Goal: Task Accomplishment & Management: Complete application form

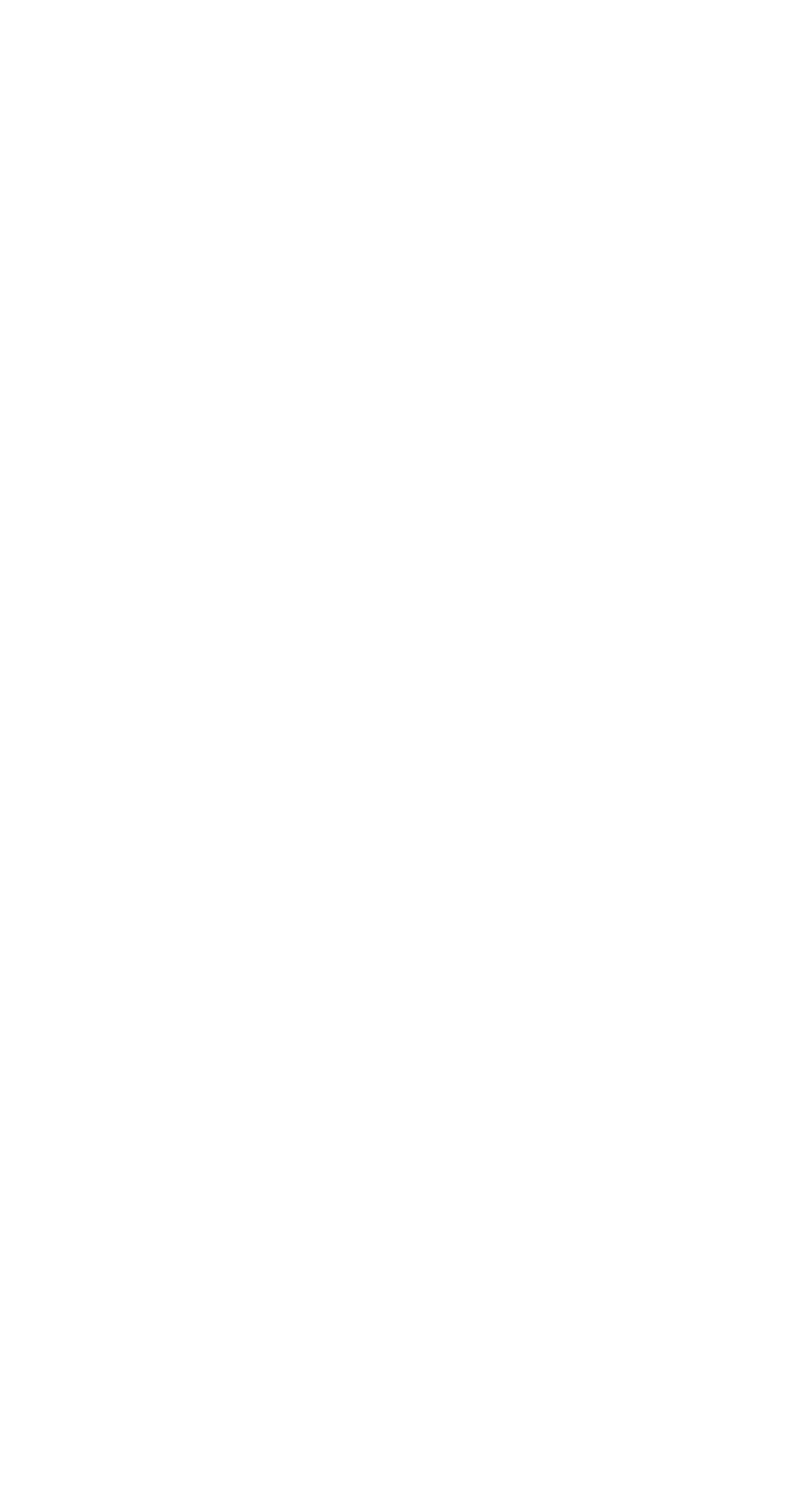
click at [0, 0] on html at bounding box center [0, 0] width 0 height 0
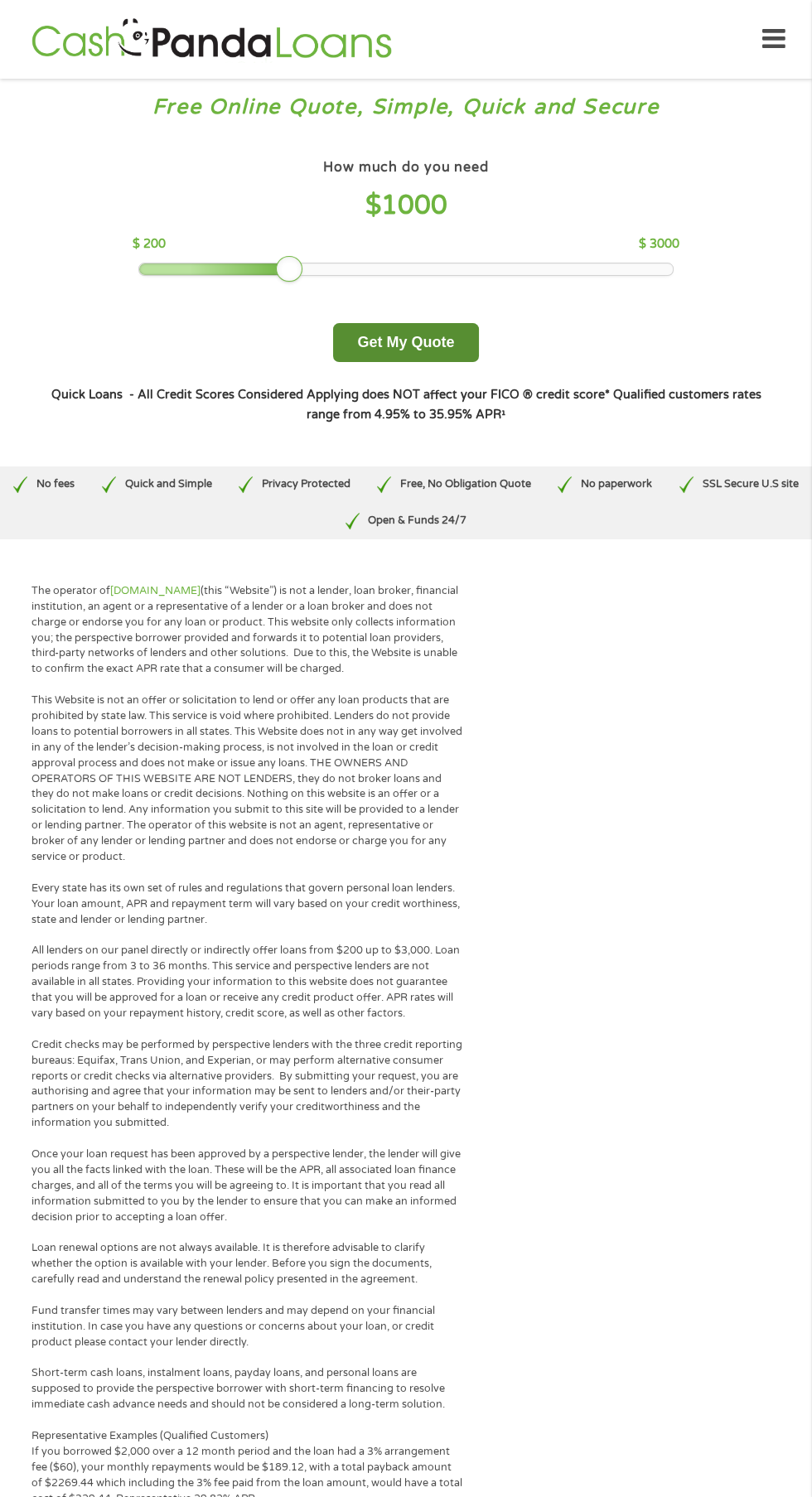
click at [420, 337] on button "Get My Quote" at bounding box center [406, 343] width 145 height 39
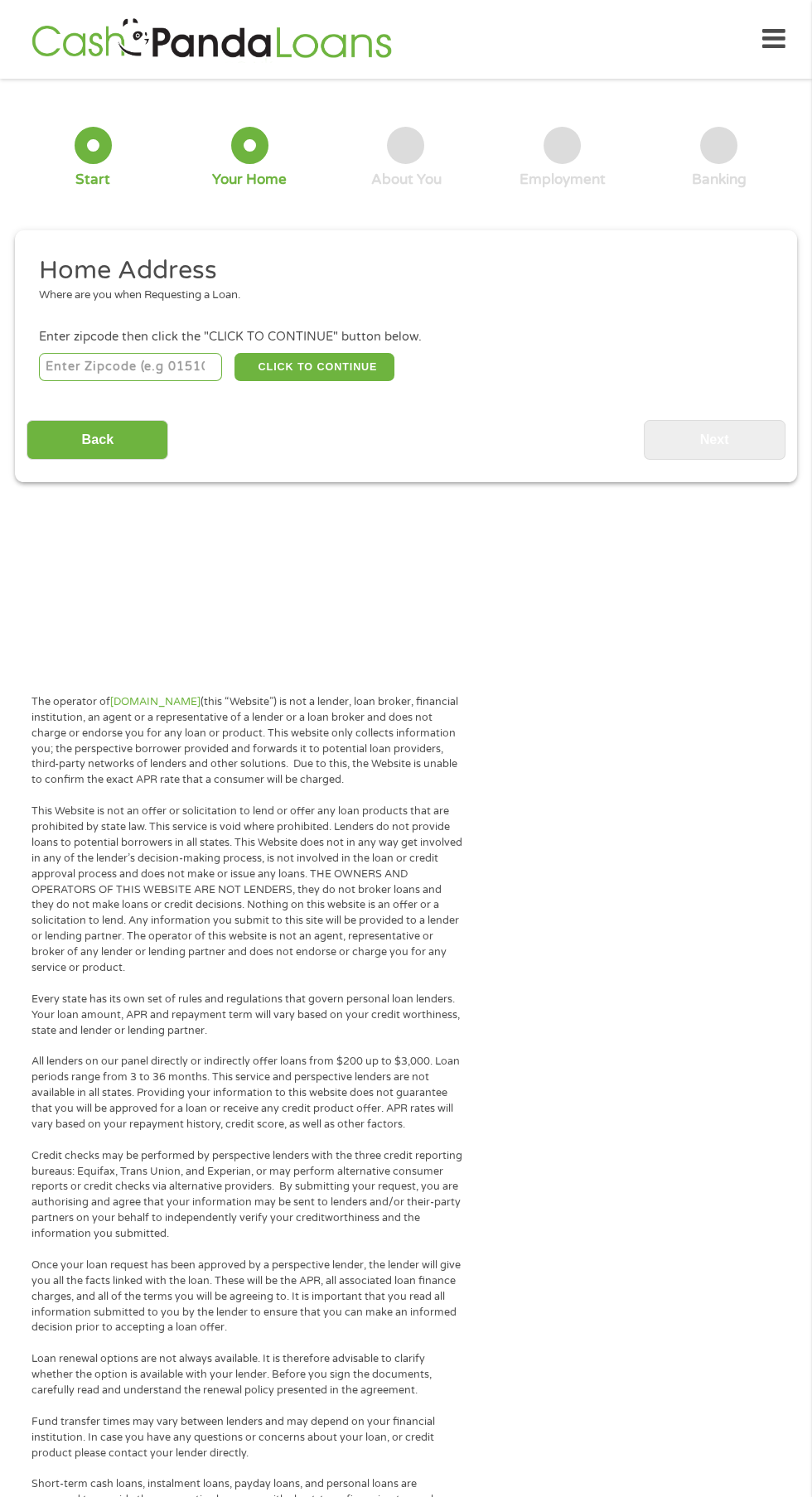
scroll to position [7, 0]
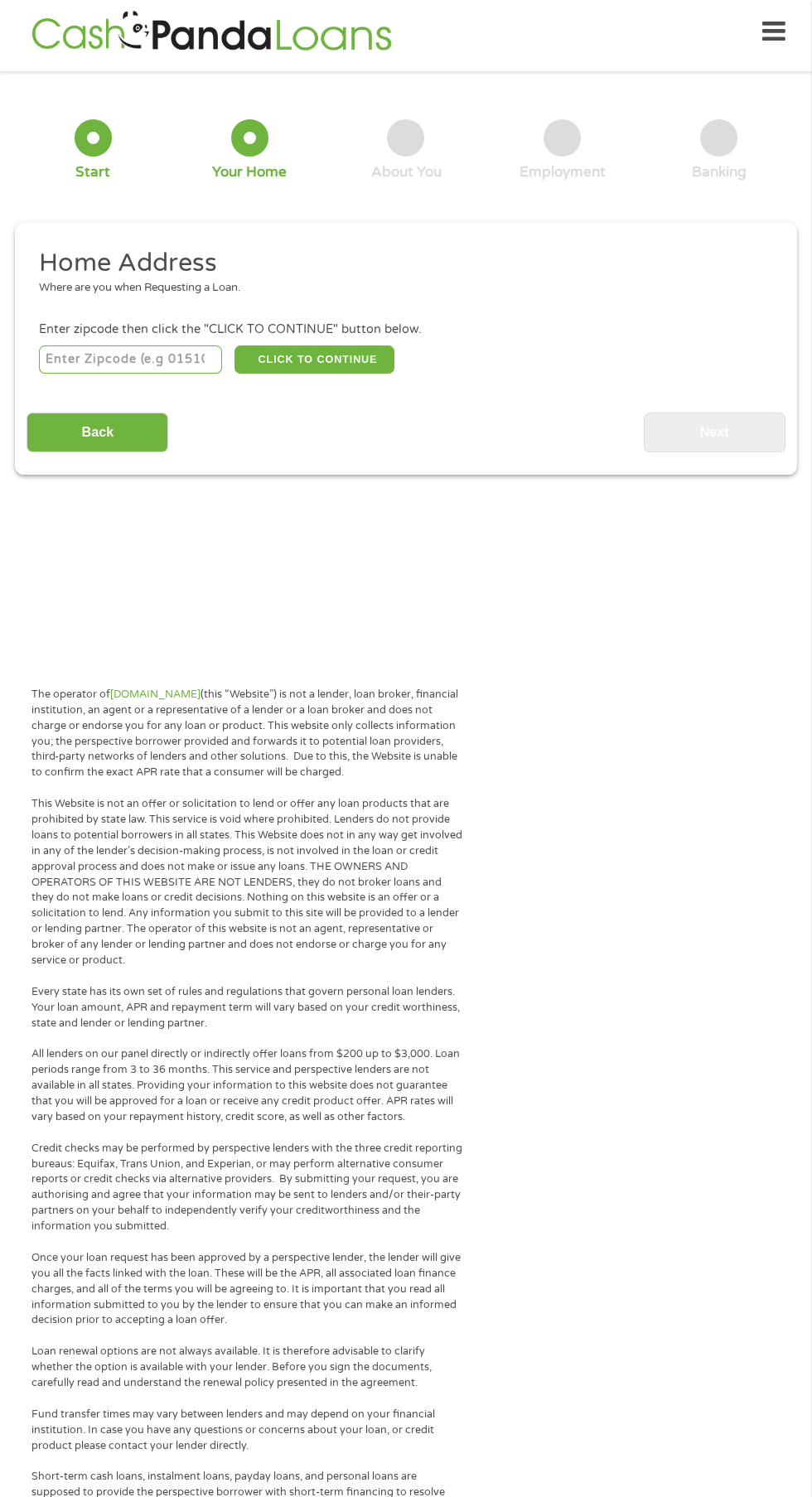
click at [163, 353] on input "number" at bounding box center [131, 359] width 184 height 28
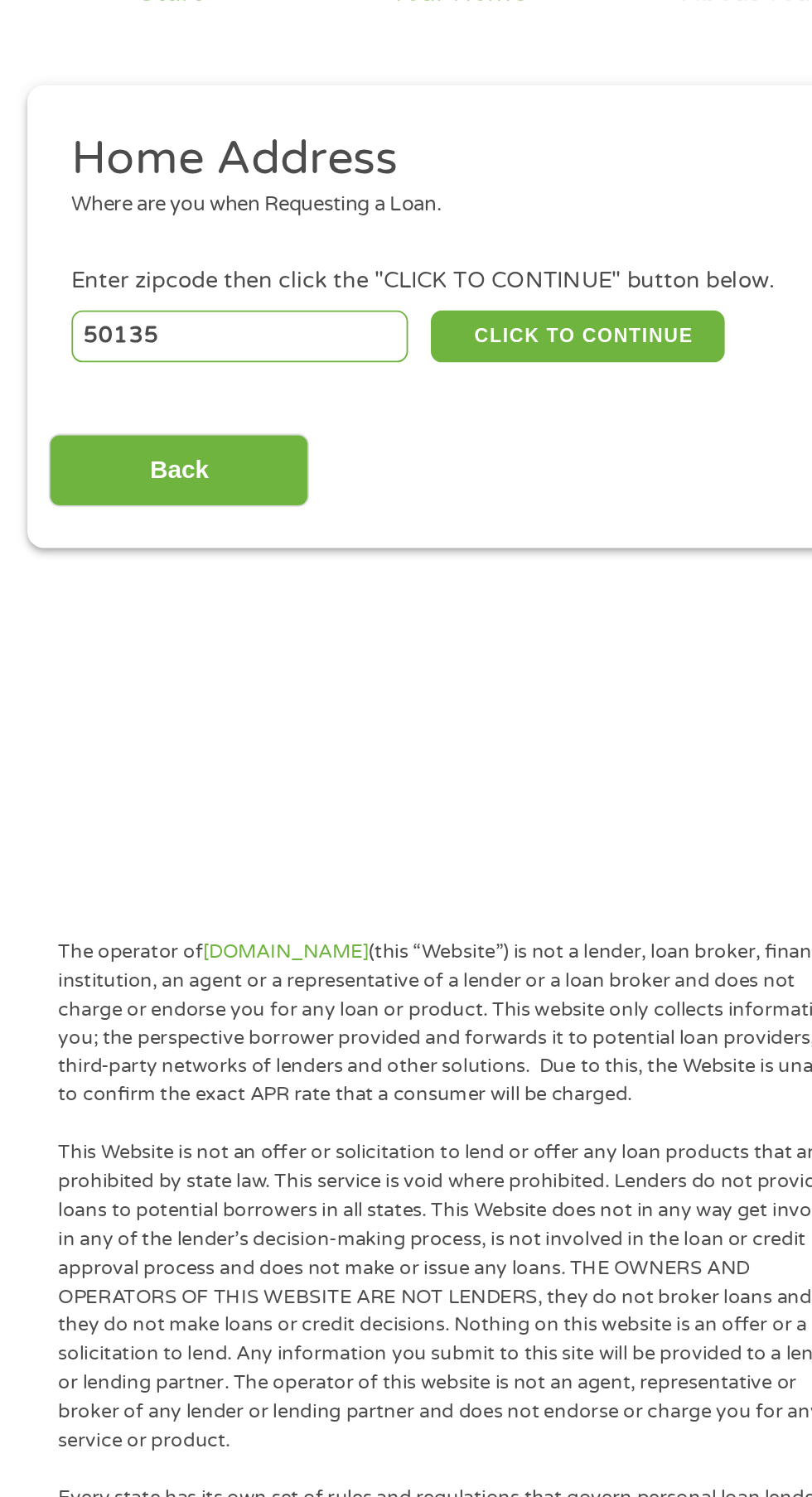
type input "50135"
click at [343, 353] on button "CLICK TO CONTINUE" at bounding box center [314, 359] width 160 height 28
type input "50135"
type input "[PERSON_NAME]"
select select "[US_STATE]"
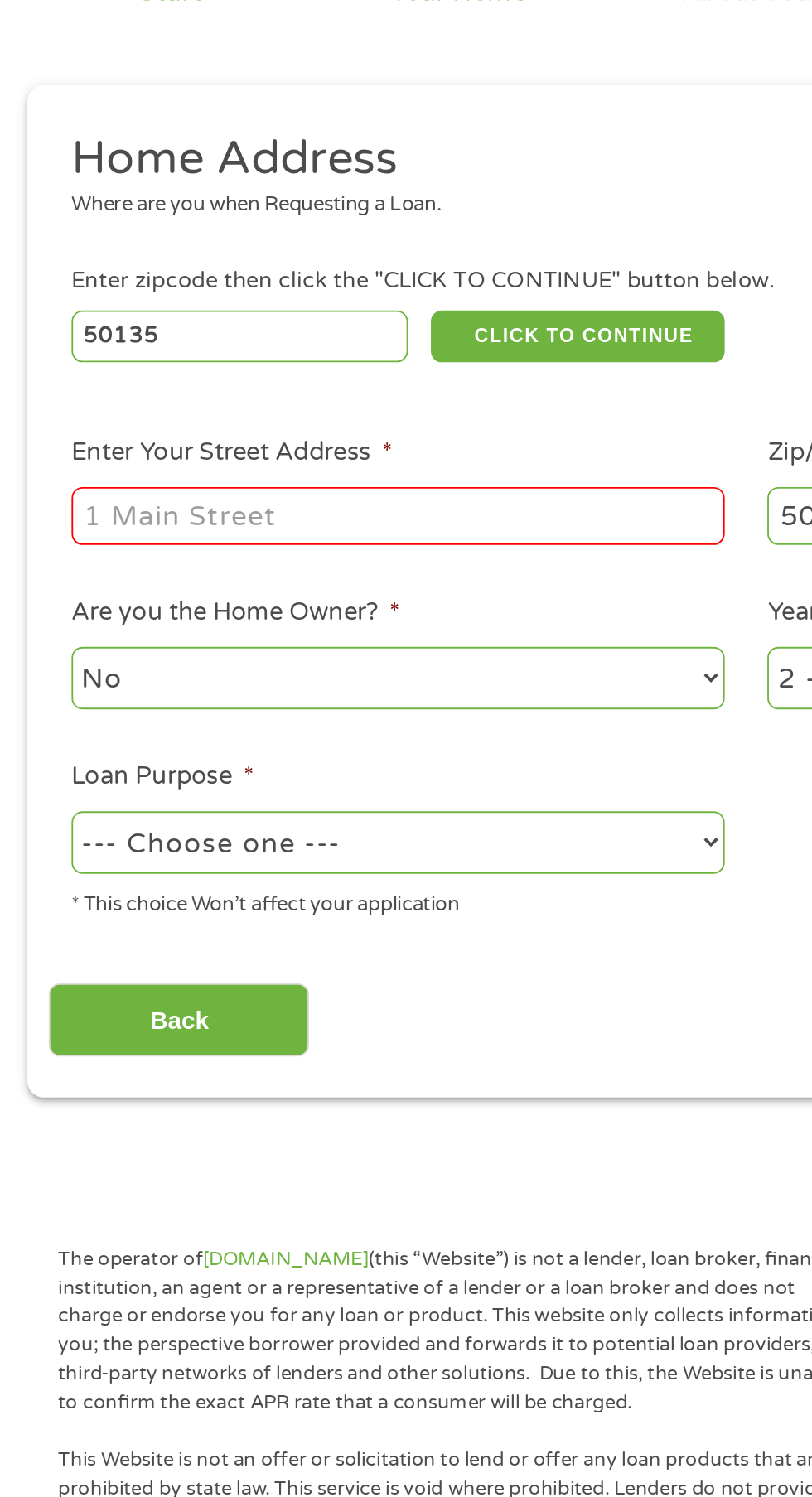
click at [290, 461] on input "Enter Your Street Address *" at bounding box center [216, 457] width 355 height 31
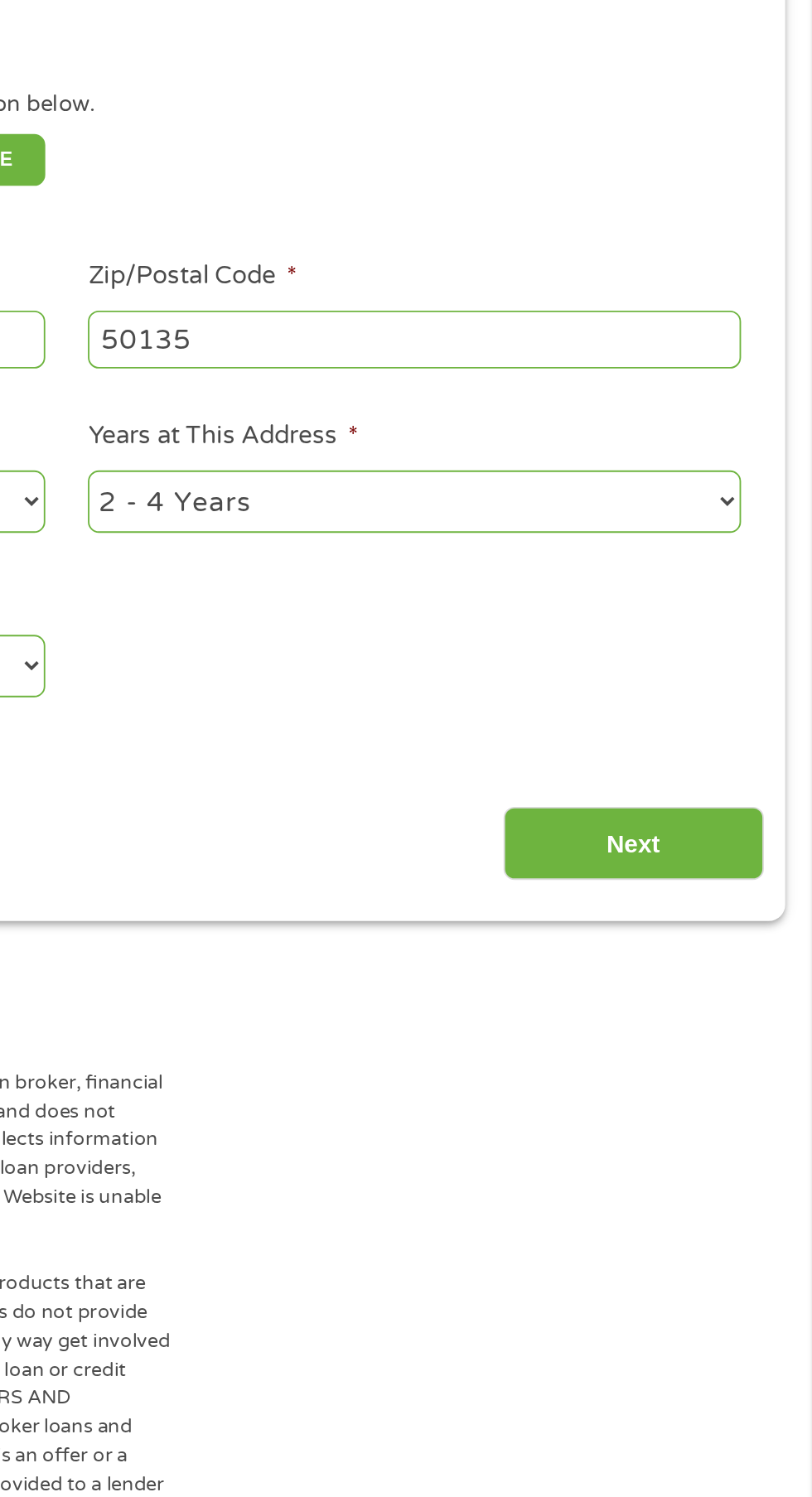
type input "[STREET_ADDRESS]"
click at [708, 558] on select "1 Year or less 1 - 2 Years 2 - 4 Years Over 4 Years" at bounding box center [595, 545] width 355 height 34
select select "12months"
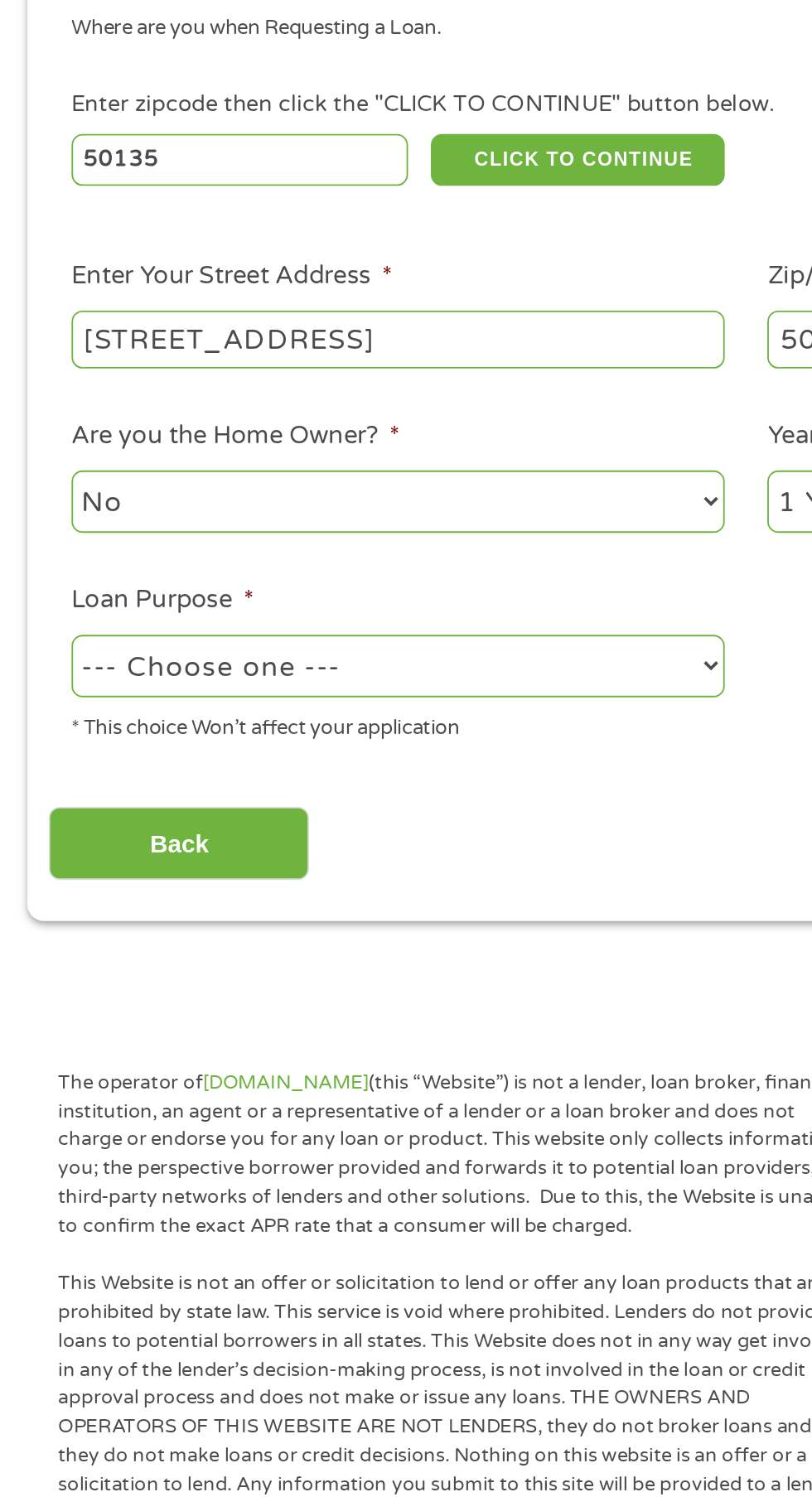
click at [316, 630] on select "--- Choose one --- Pay Bills Debt Consolidation Home Improvement Major Purchase…" at bounding box center [216, 635] width 355 height 34
select select "shorttermcash"
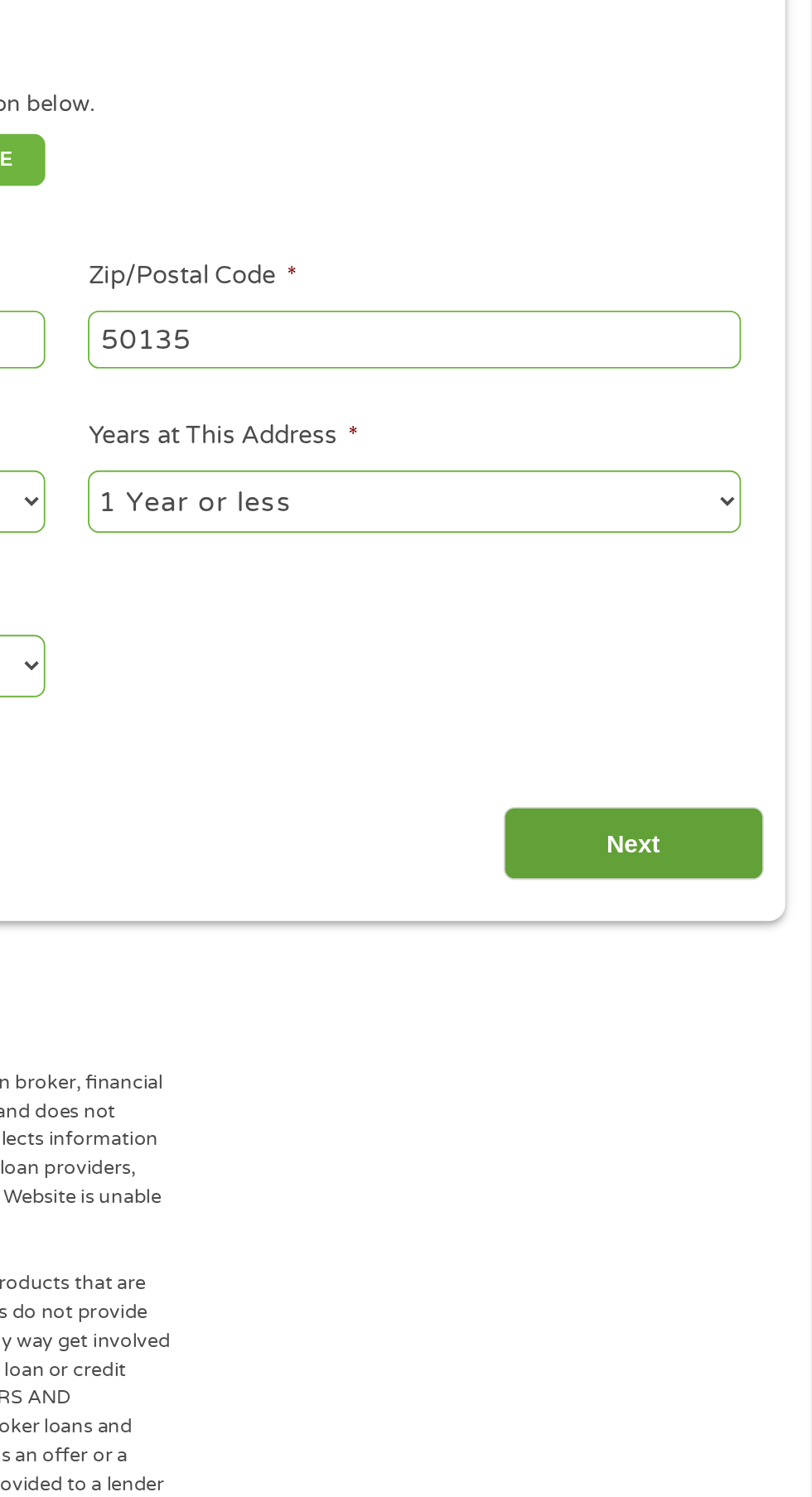
click at [718, 733] on input "Next" at bounding box center [714, 732] width 142 height 40
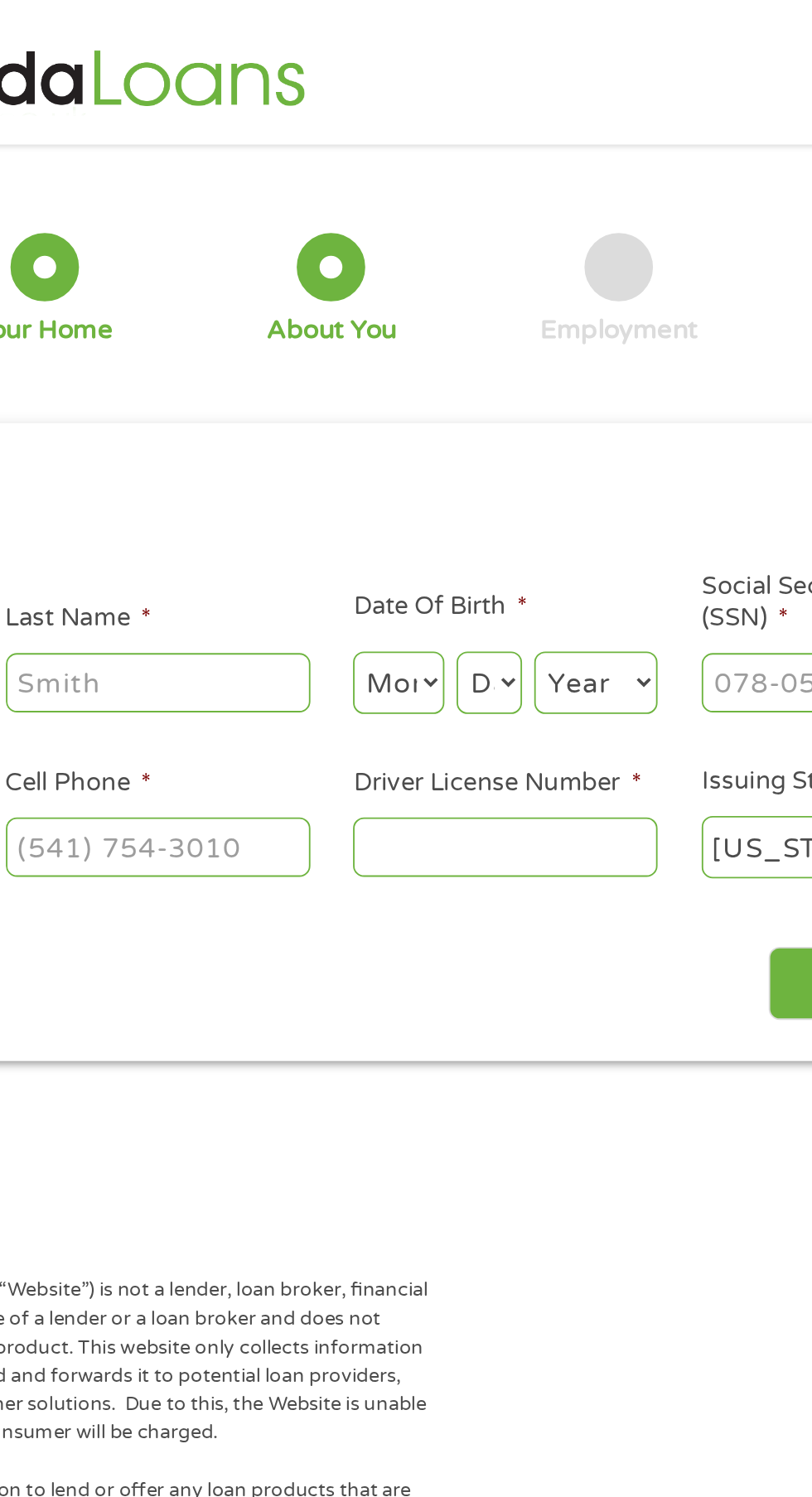
scroll to position [0, 0]
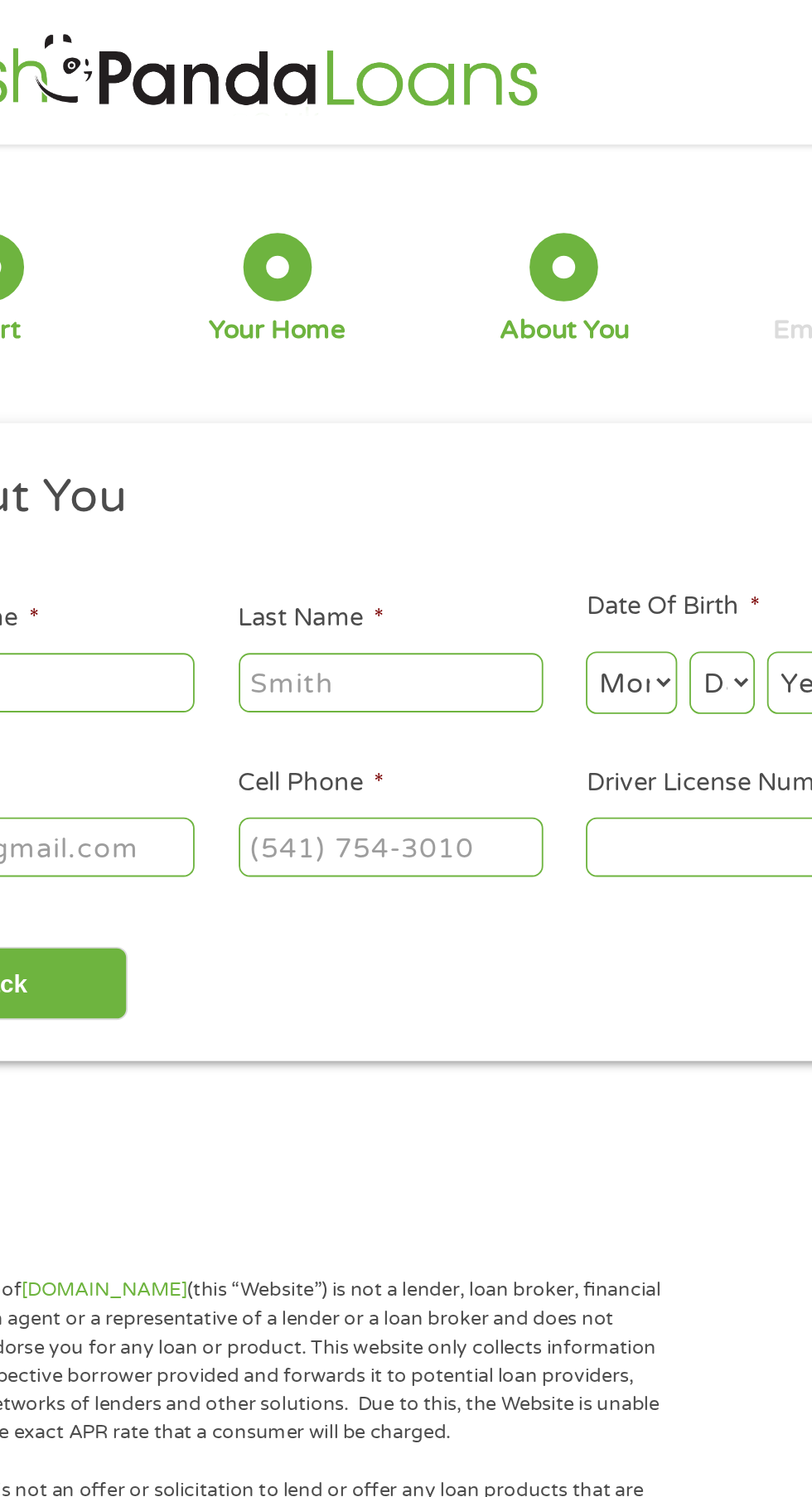
click at [168, 376] on input "First Name *" at bounding box center [121, 371] width 165 height 31
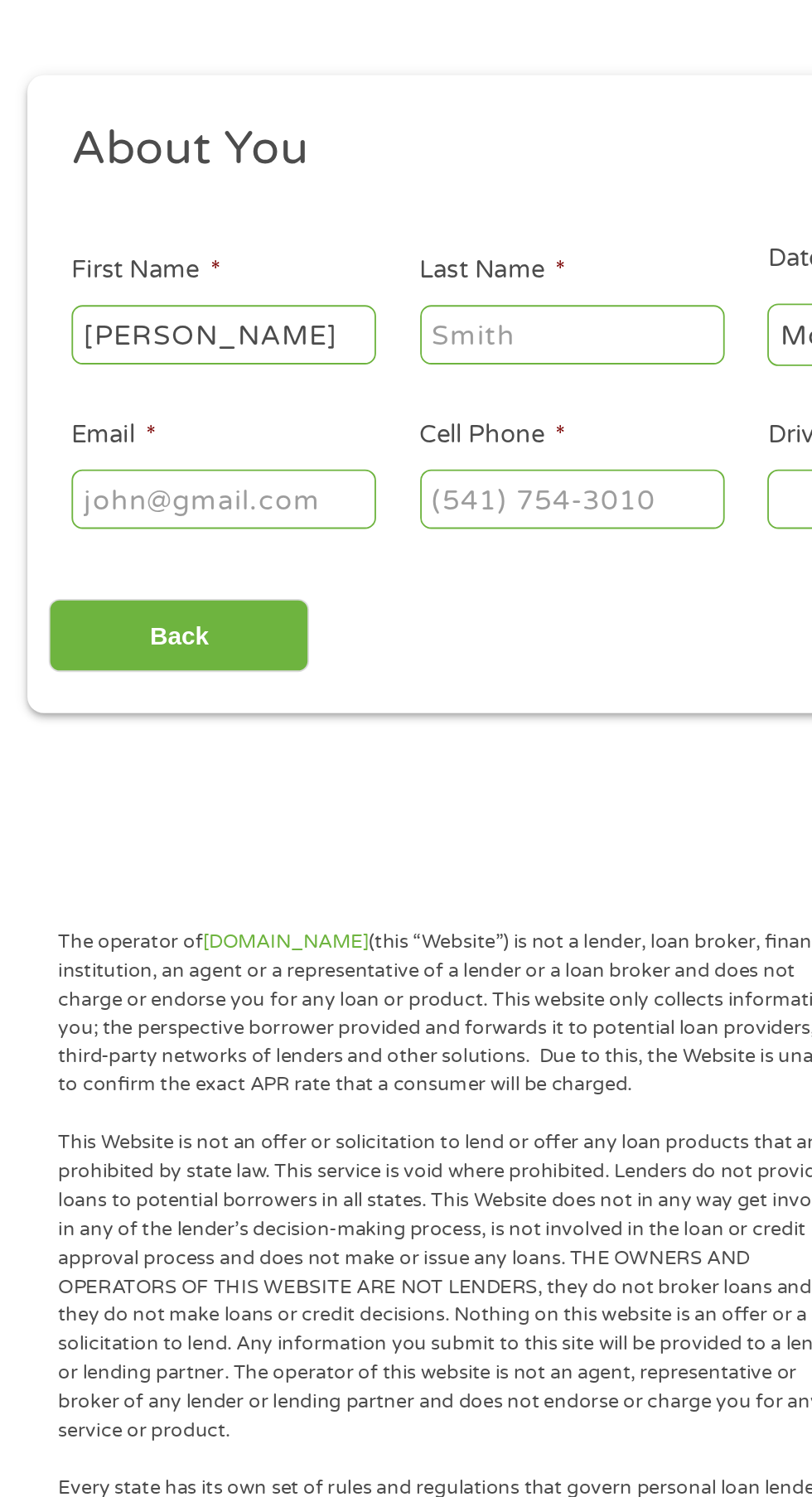
type input "[PERSON_NAME]"
click at [353, 365] on input "Last Name *" at bounding box center [311, 371] width 165 height 31
type input "[PERSON_NAME]"
click at [379, 325] on ul "About You This field is hidden when viewing the form Title * --- Choose one ---…" at bounding box center [406, 373] width 758 height 238
click at [161, 462] on input "Email *" at bounding box center [121, 460] width 165 height 31
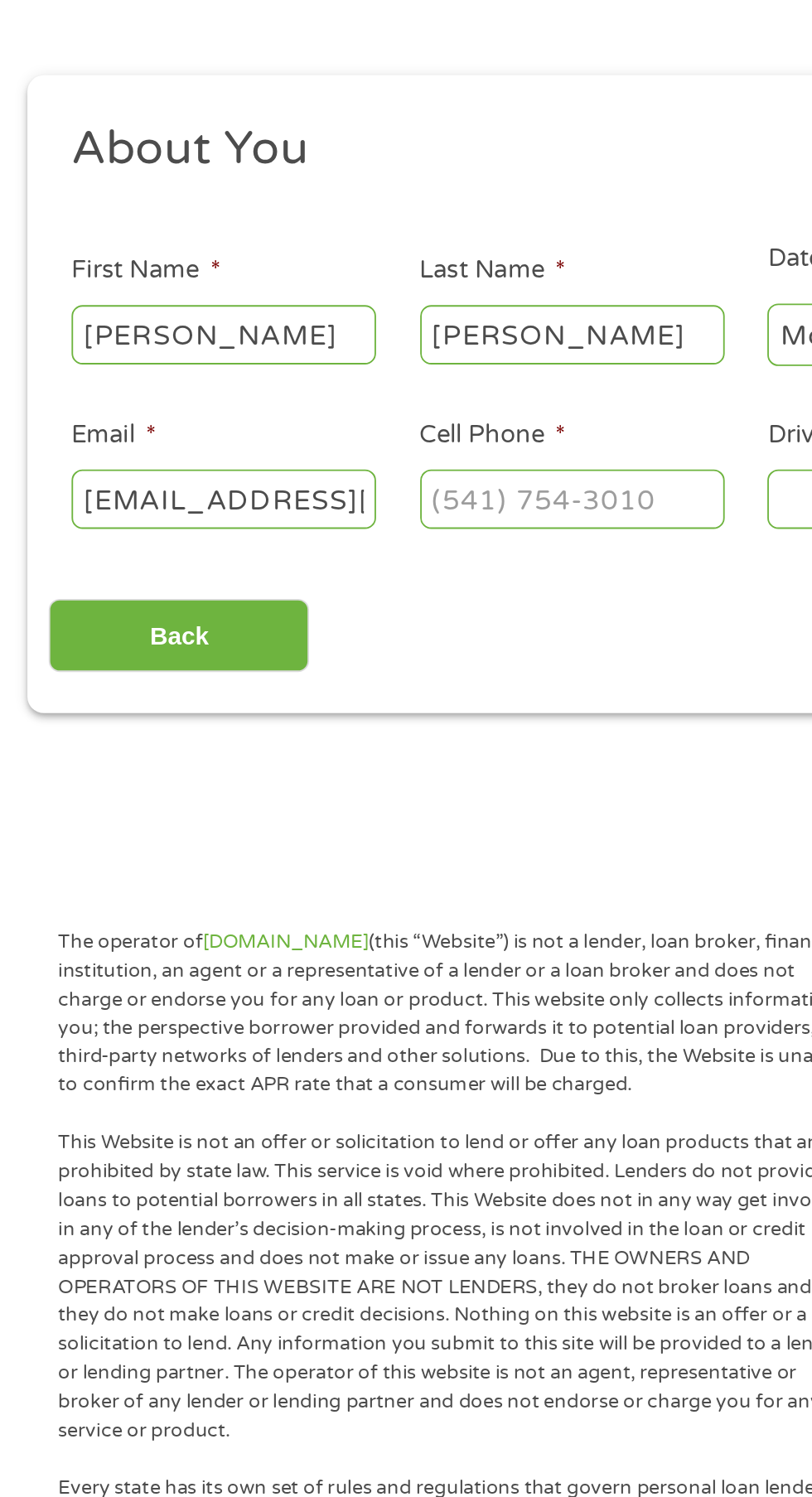
type input "[EMAIL_ADDRESS][DOMAIN_NAME]"
click at [322, 453] on input "Cell Phone *" at bounding box center [311, 460] width 165 height 31
type input "[PHONE_NUMBER]"
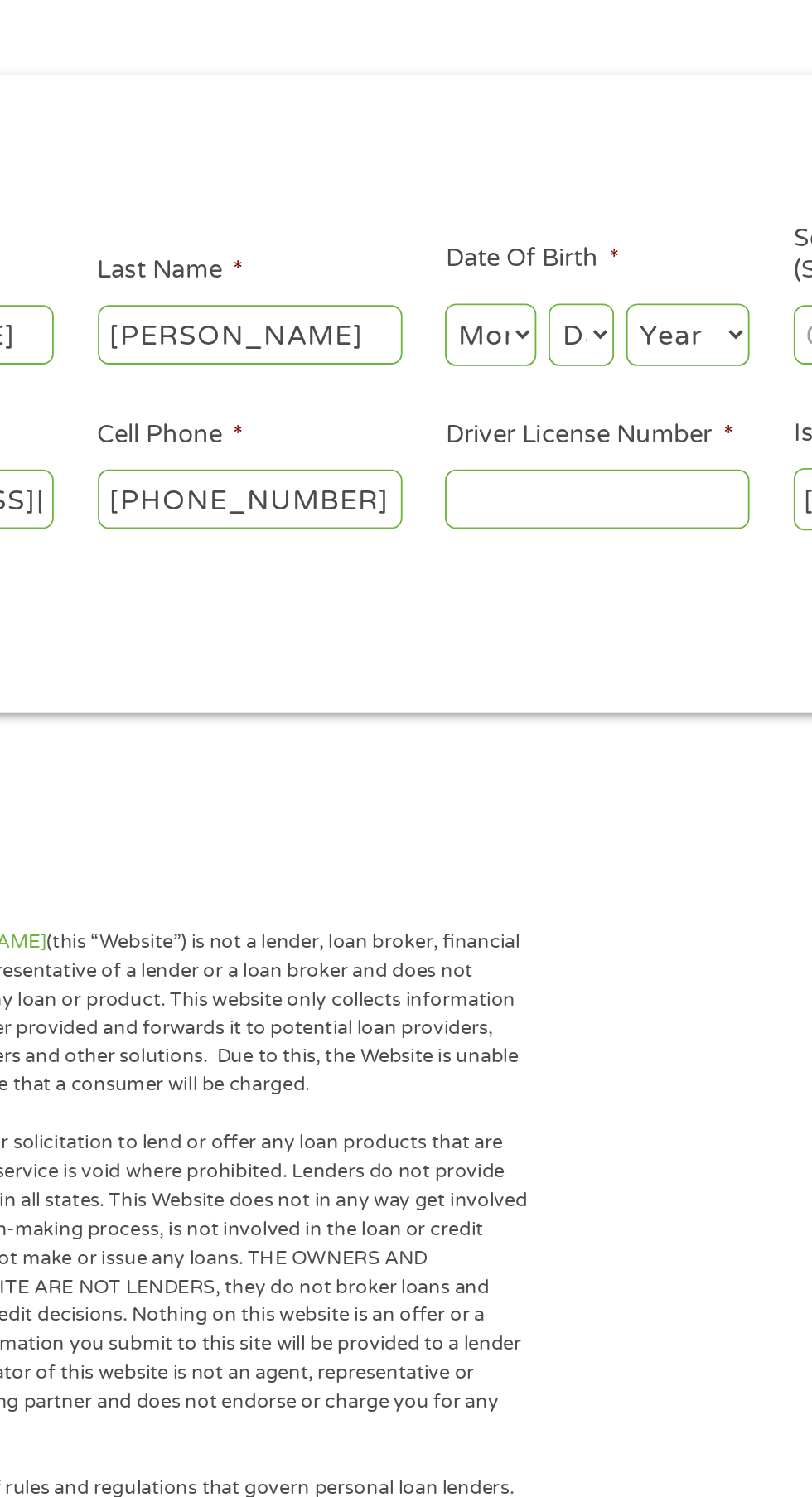
click at [442, 365] on select "Month 1 2 3 4 5 6 7 8 9 10 11 12" at bounding box center [442, 371] width 49 height 34
select select "8"
click at [510, 388] on select "Day 1 2 3 4 5 6 7 8 9 10 11 12 13 14 15 16 17 18 19 20 21 22 23 24 25 26 27 28 …" at bounding box center [491, 371] width 36 height 34
select select "30"
click at [583, 388] on select "Year [DATE] 2006 2005 2004 2003 2002 2001 2000 1999 1998 1997 1996 1995 1994 19…" at bounding box center [549, 371] width 67 height 34
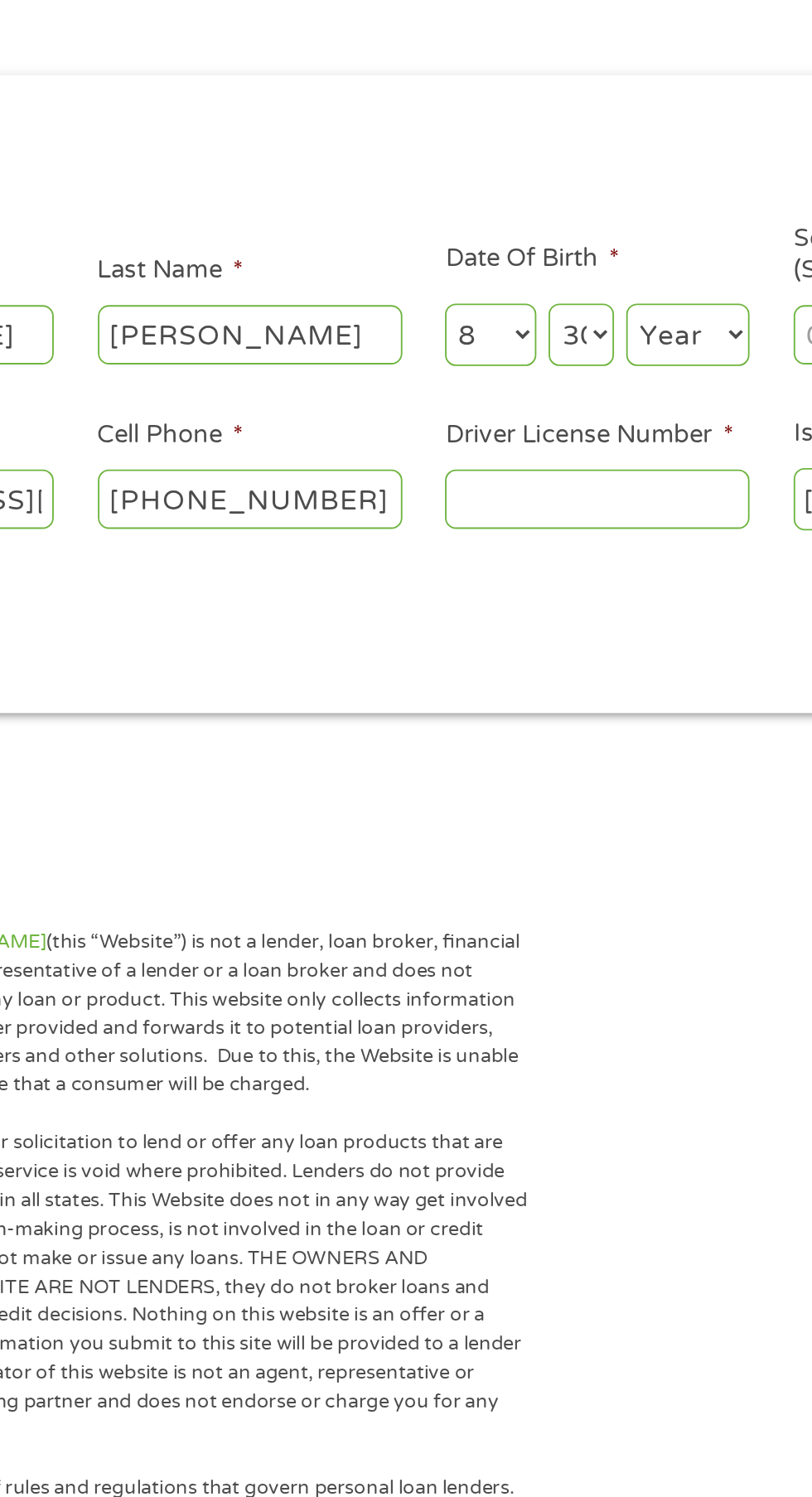
select select "1978"
click at [766, 387] on input "Social Security Number (SSN) *" at bounding box center [690, 371] width 165 height 31
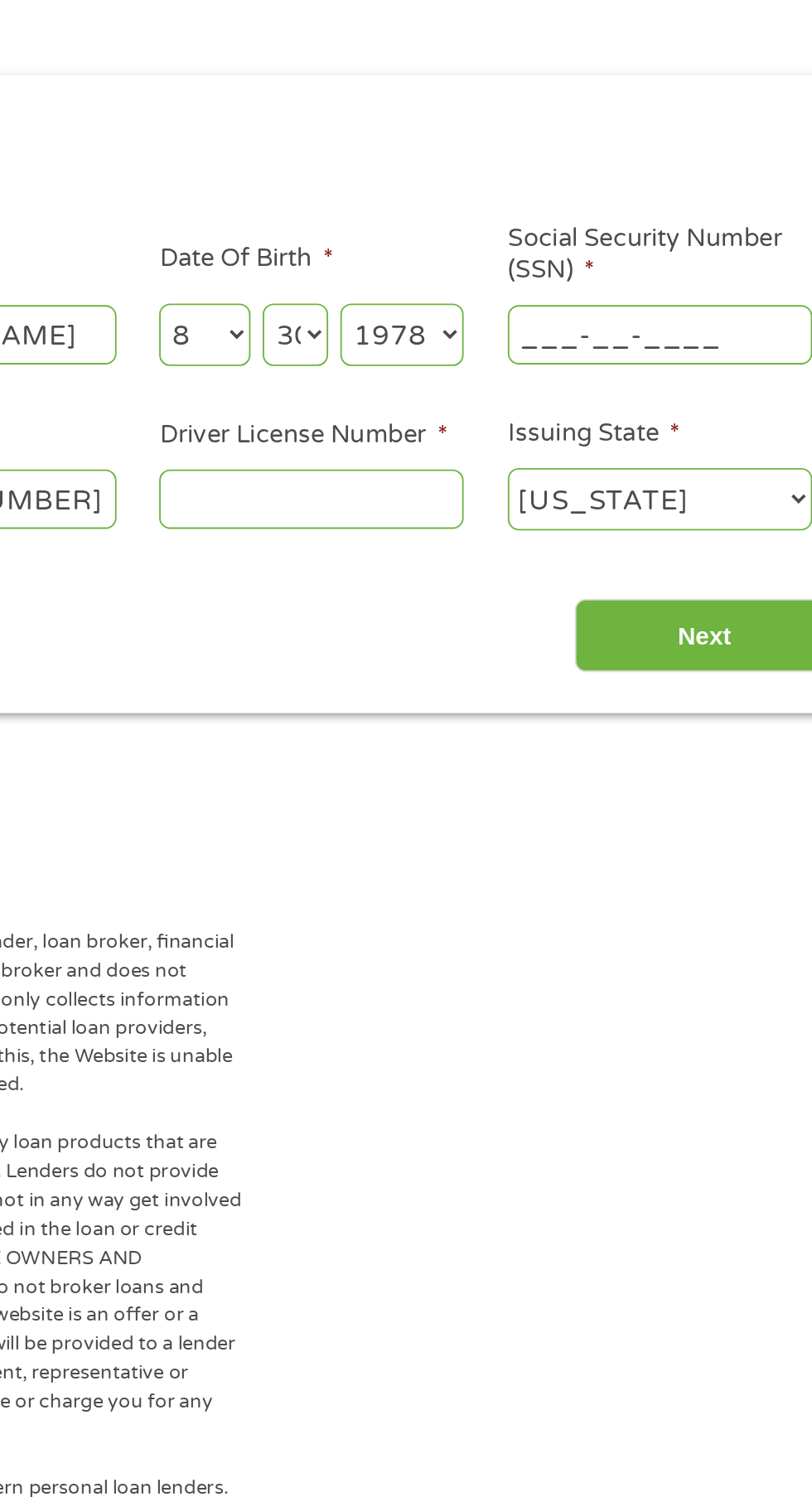
click at [638, 372] on input "___-__-____" at bounding box center [690, 371] width 165 height 31
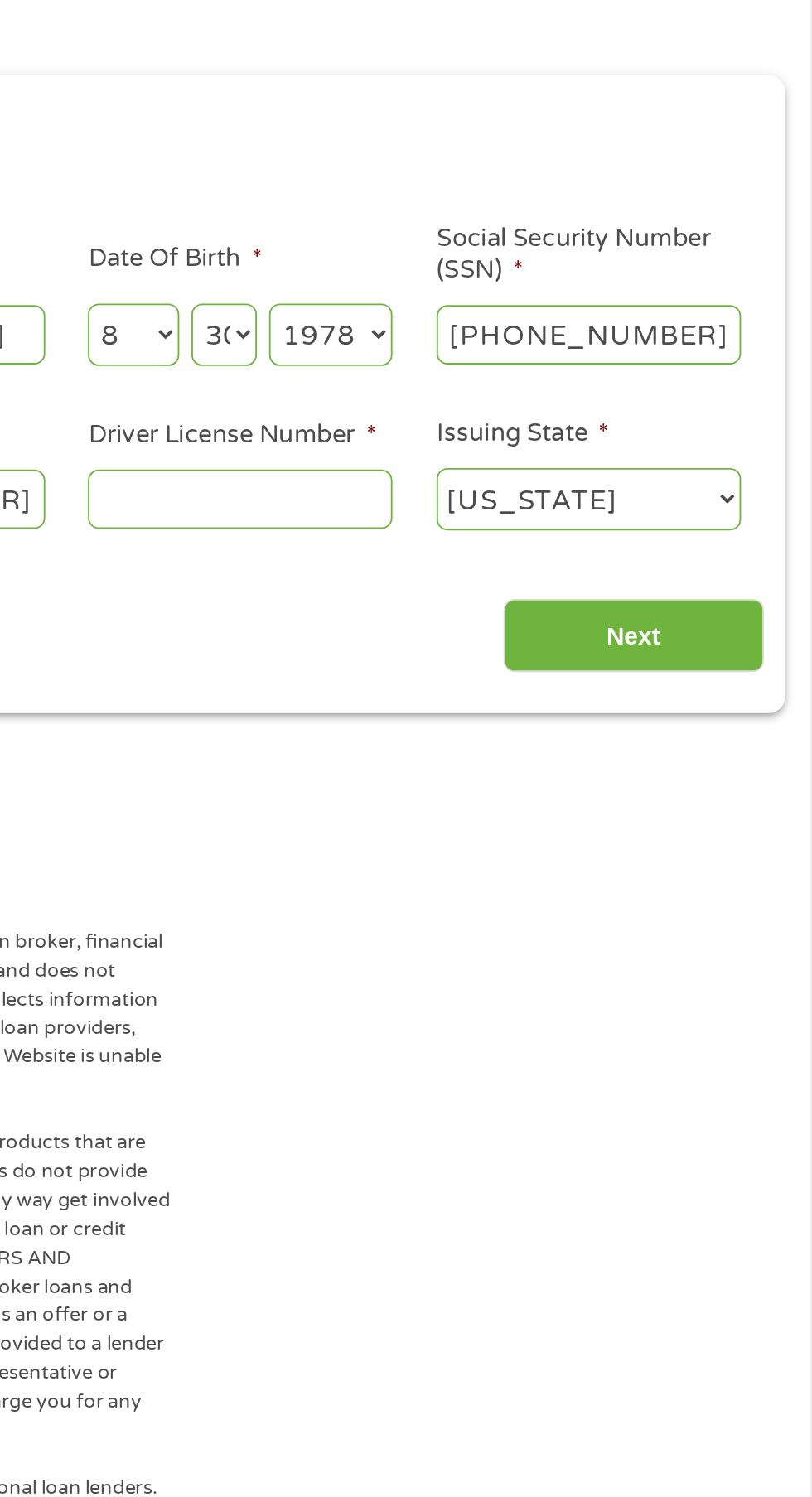
type input "480-06-3029"
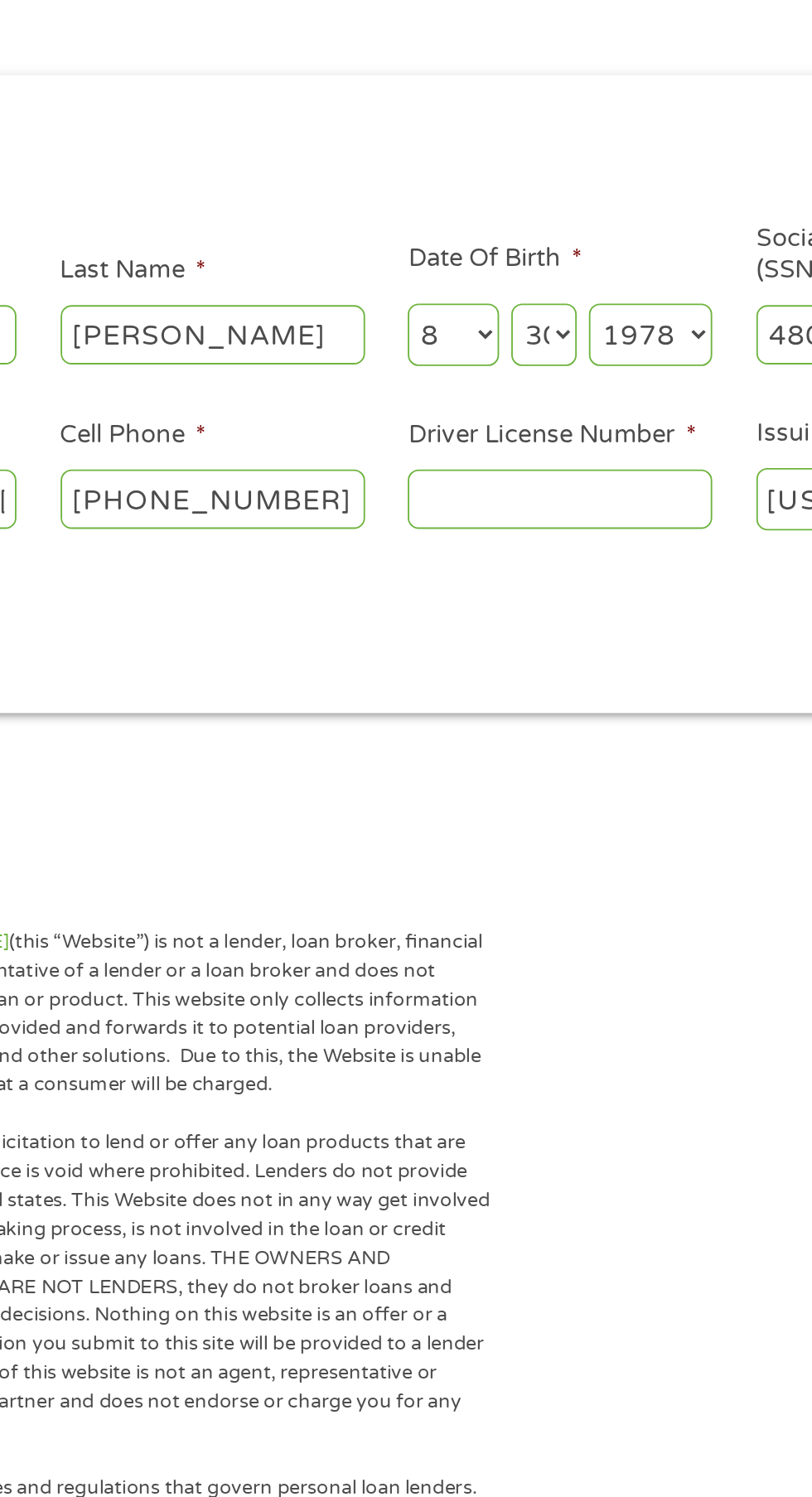
click at [489, 465] on input "Driver License Number *" at bounding box center [500, 460] width 165 height 31
type input "2"
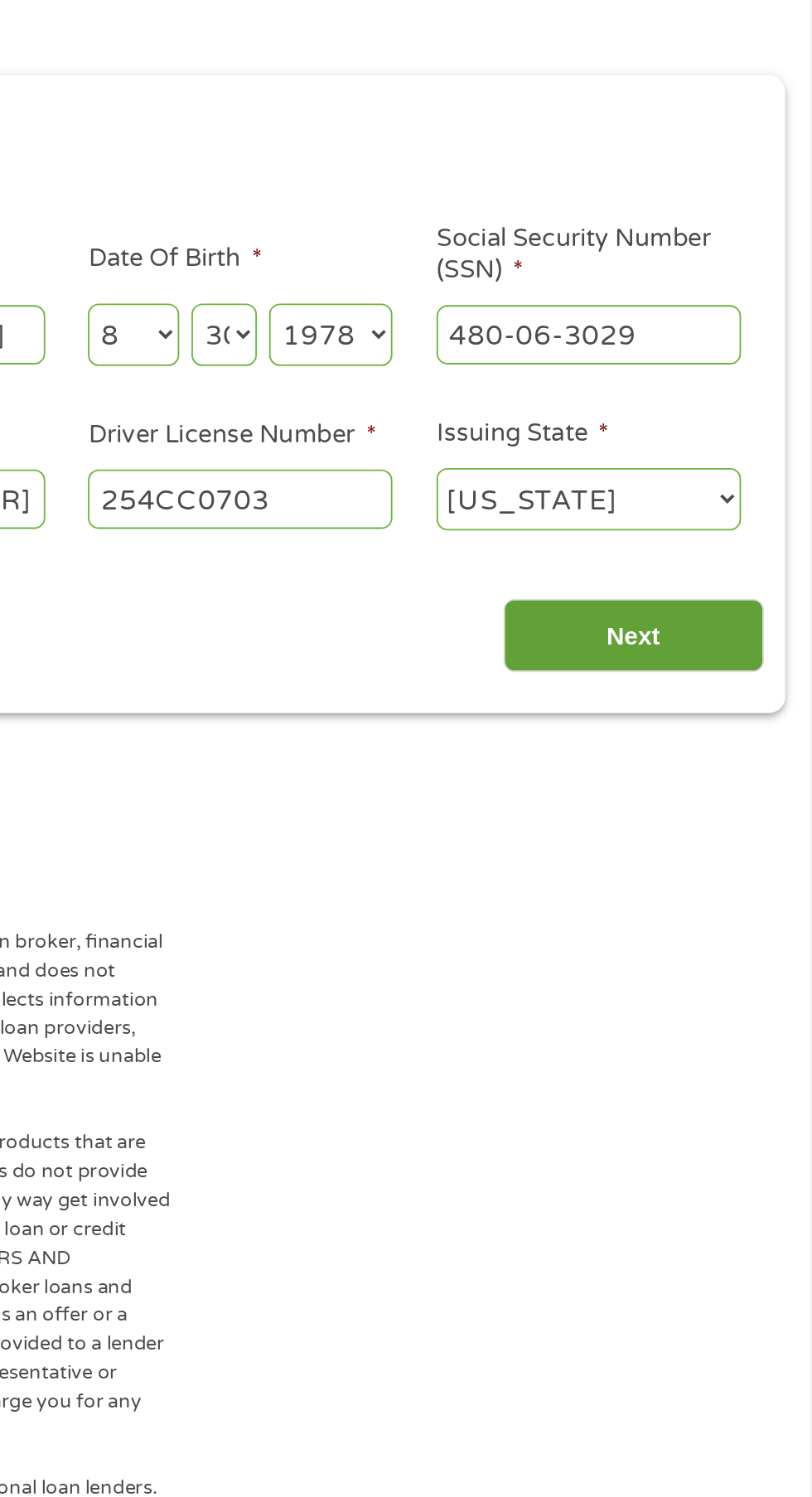
type input "254CC0703"
click at [726, 530] on input "Next" at bounding box center [714, 535] width 142 height 40
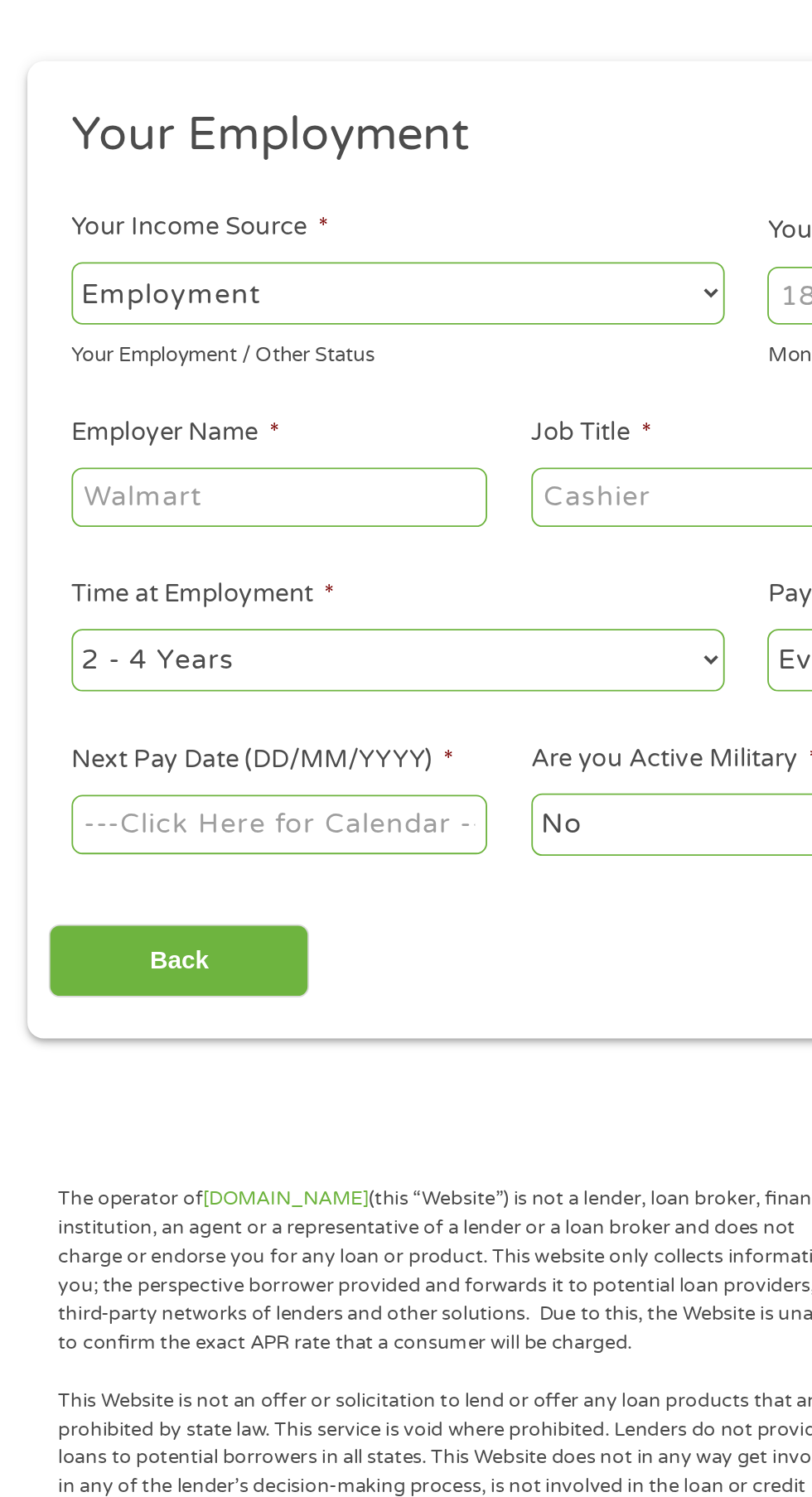
click at [328, 341] on select "--- Choose one --- Employment [DEMOGRAPHIC_DATA] Benefits" at bounding box center [216, 349] width 355 height 34
click at [661, 366] on input "Your Total Monthly Income *" at bounding box center [595, 350] width 355 height 31
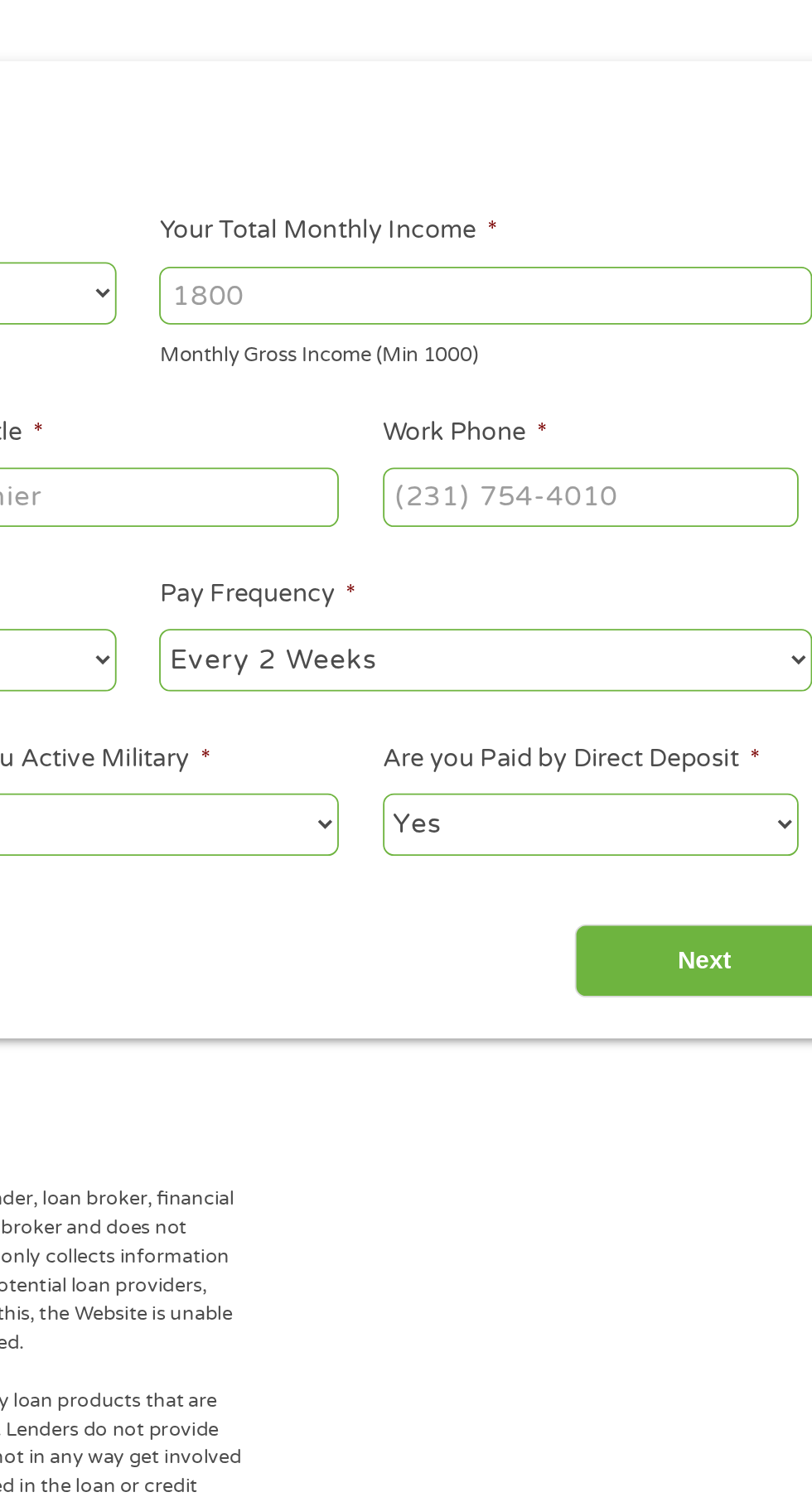
click at [670, 344] on input "Your Total Monthly Income *" at bounding box center [595, 350] width 355 height 31
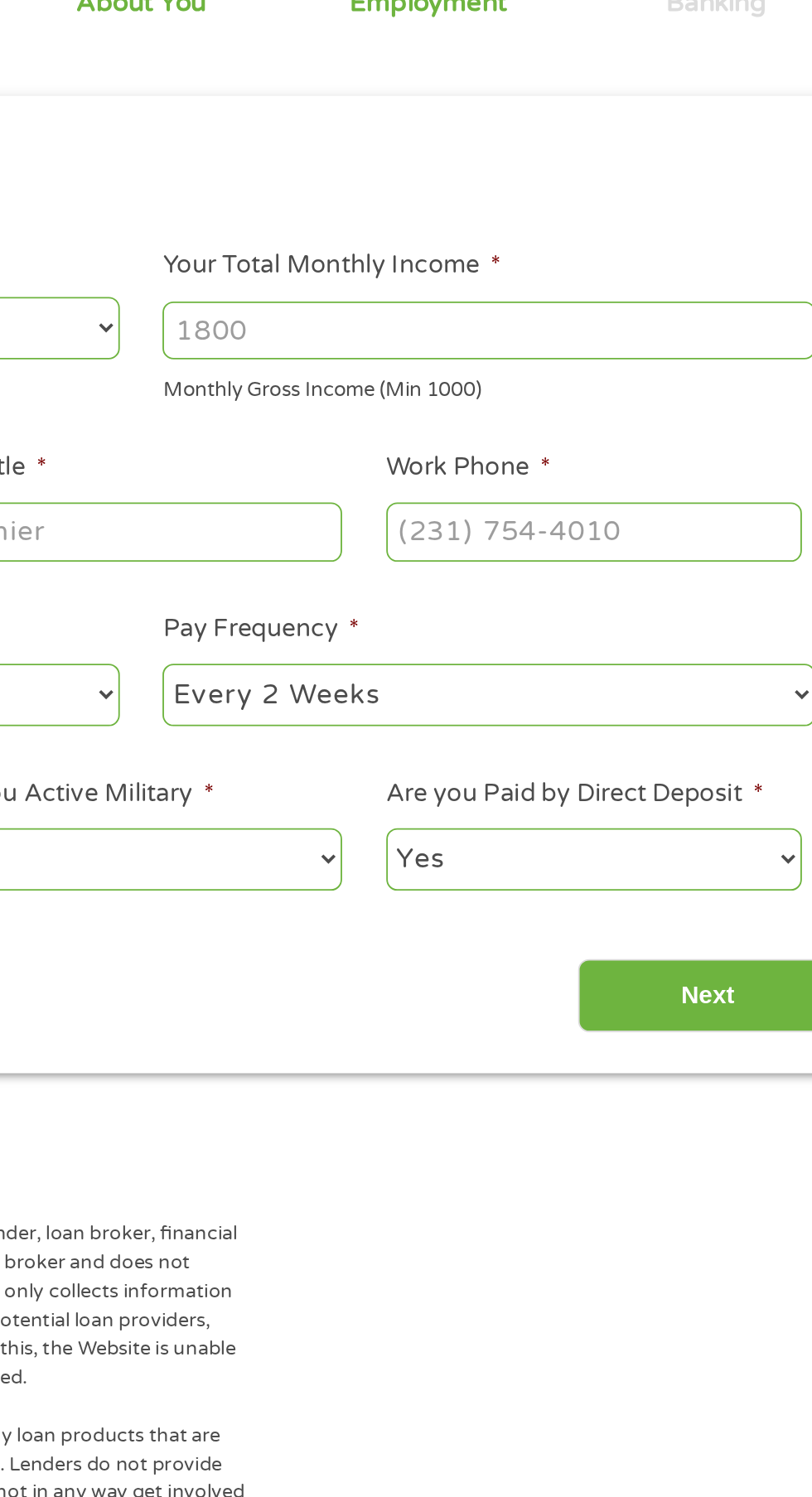
scroll to position [7, 0]
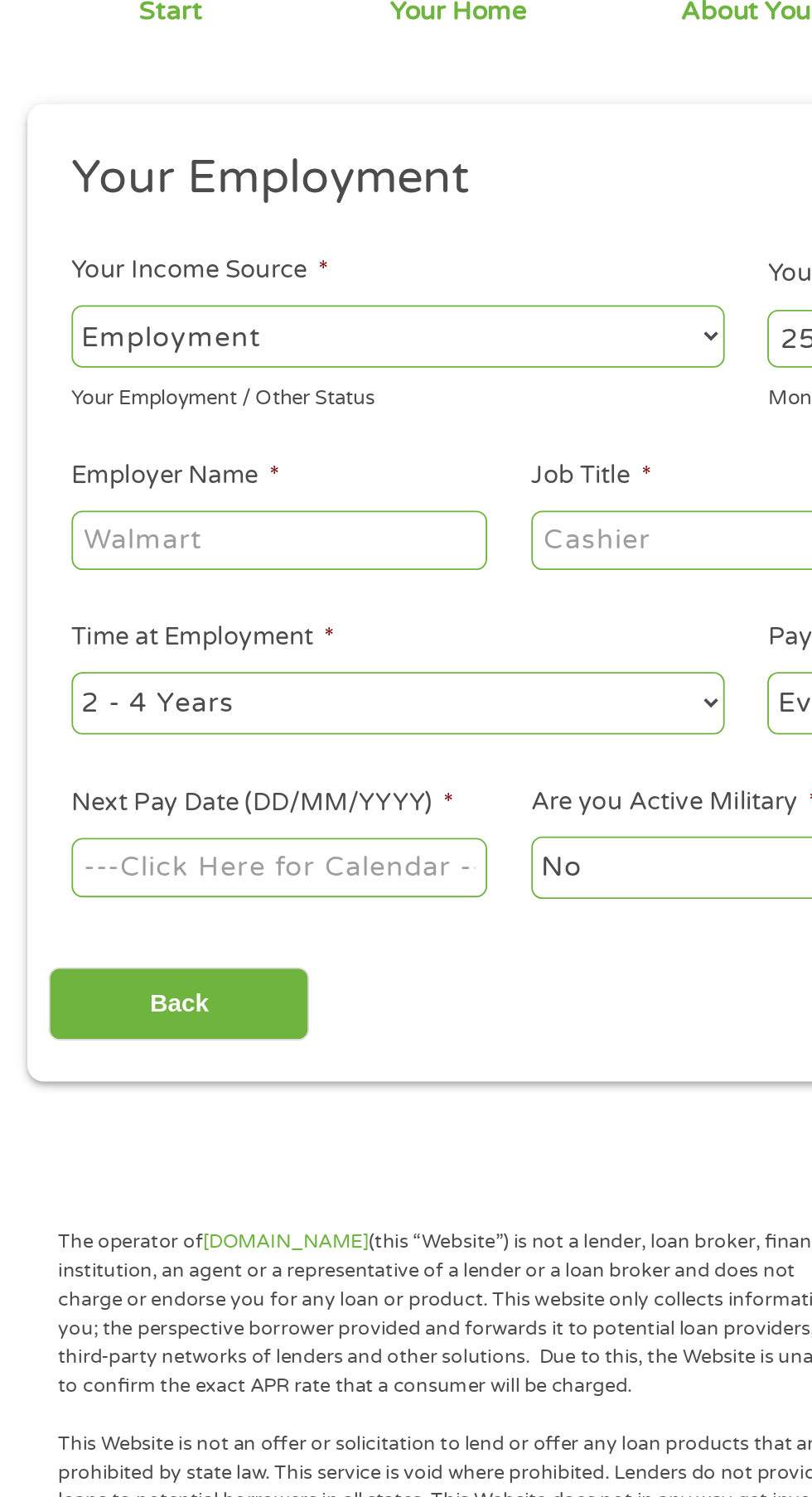
type input "2500"
click at [209, 460] on input "Employer Name *" at bounding box center [153, 459] width 227 height 31
type input "Arbys"
click at [372, 459] on input "Job Title *" at bounding box center [403, 459] width 227 height 31
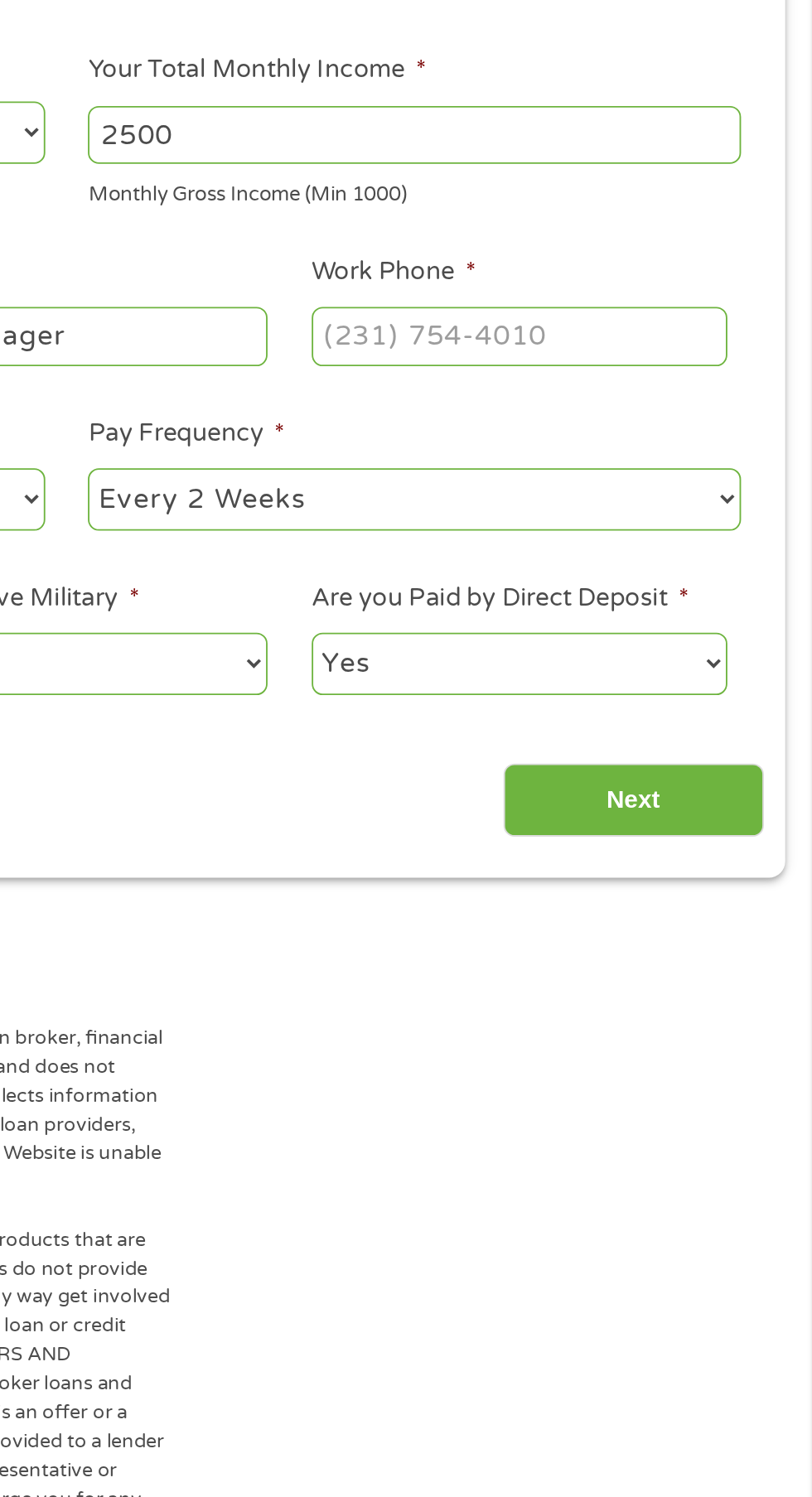
type input "Shift manager"
click at [675, 459] on input "Work Phone *" at bounding box center [652, 459] width 227 height 31
type input "[PHONE_NUMBER]"
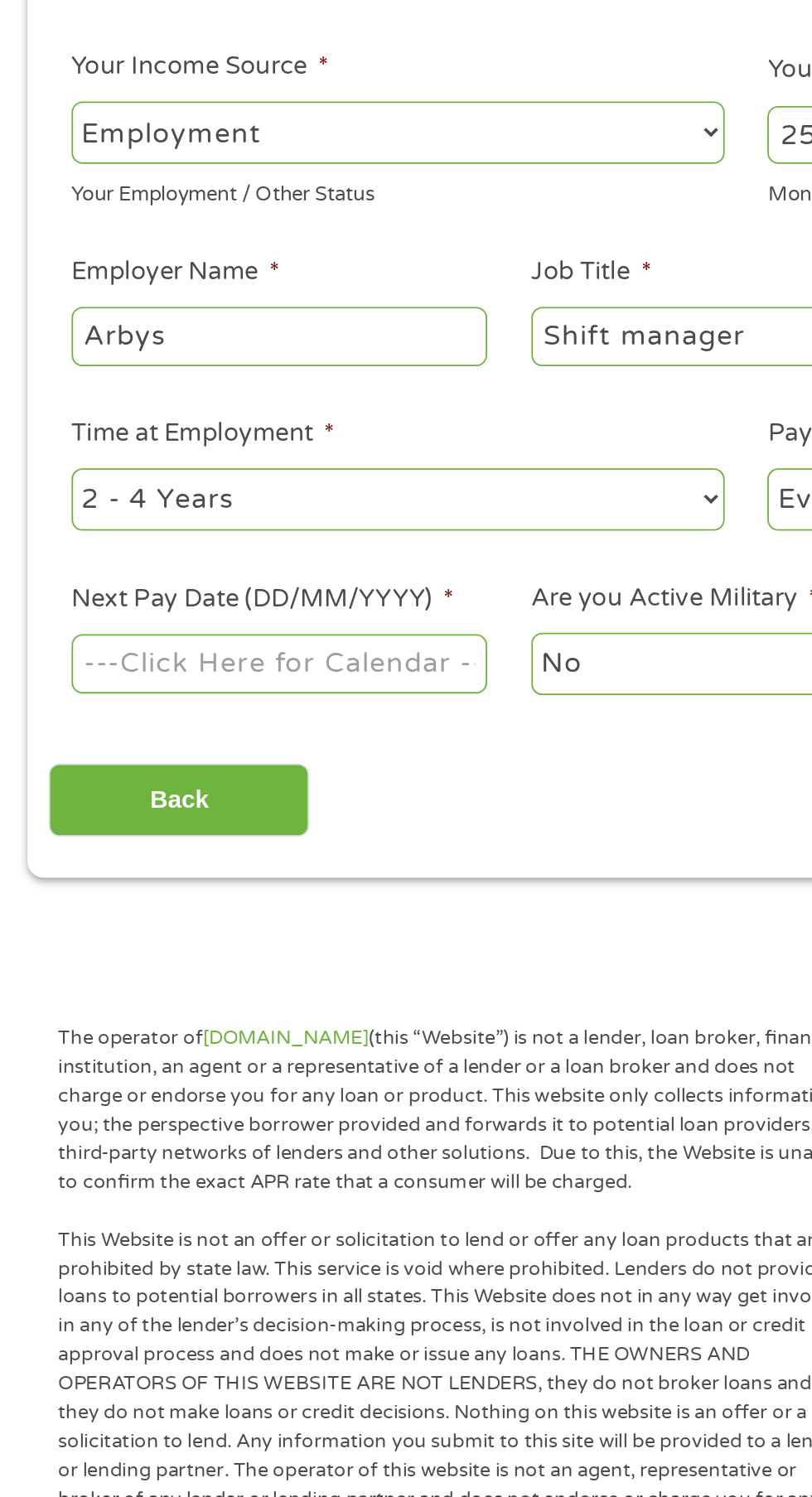
click at [322, 549] on select "--- Choose one --- 1 Year or less 1 - 2 Years 2 - 4 Years Over 4 Years" at bounding box center [216, 548] width 355 height 34
select select "24months"
click at [661, 565] on select "--- Choose one --- Every 2 Weeks Every Week Monthly Semi-Monthly" at bounding box center [595, 548] width 355 height 34
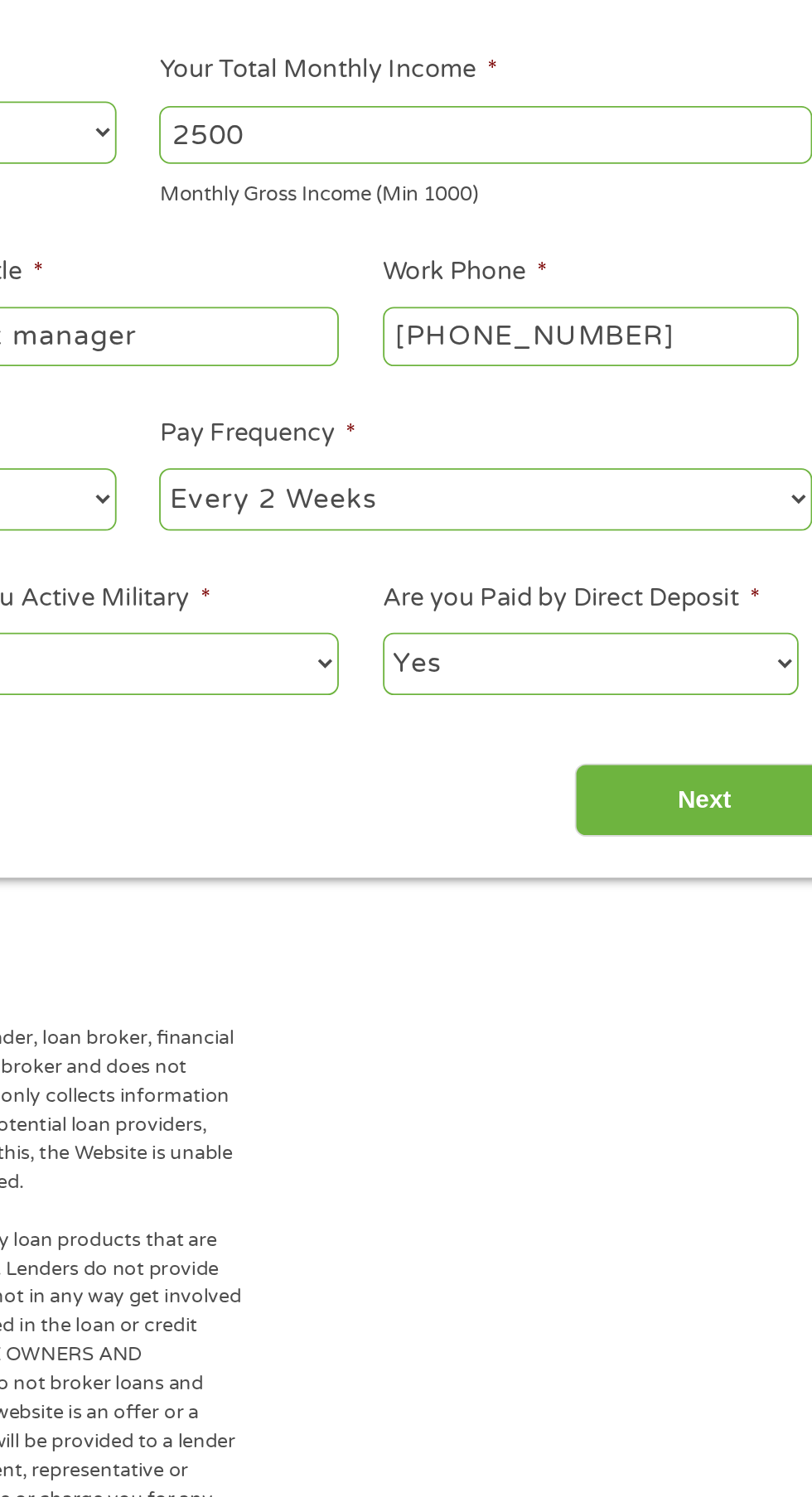
select select "semimonthly"
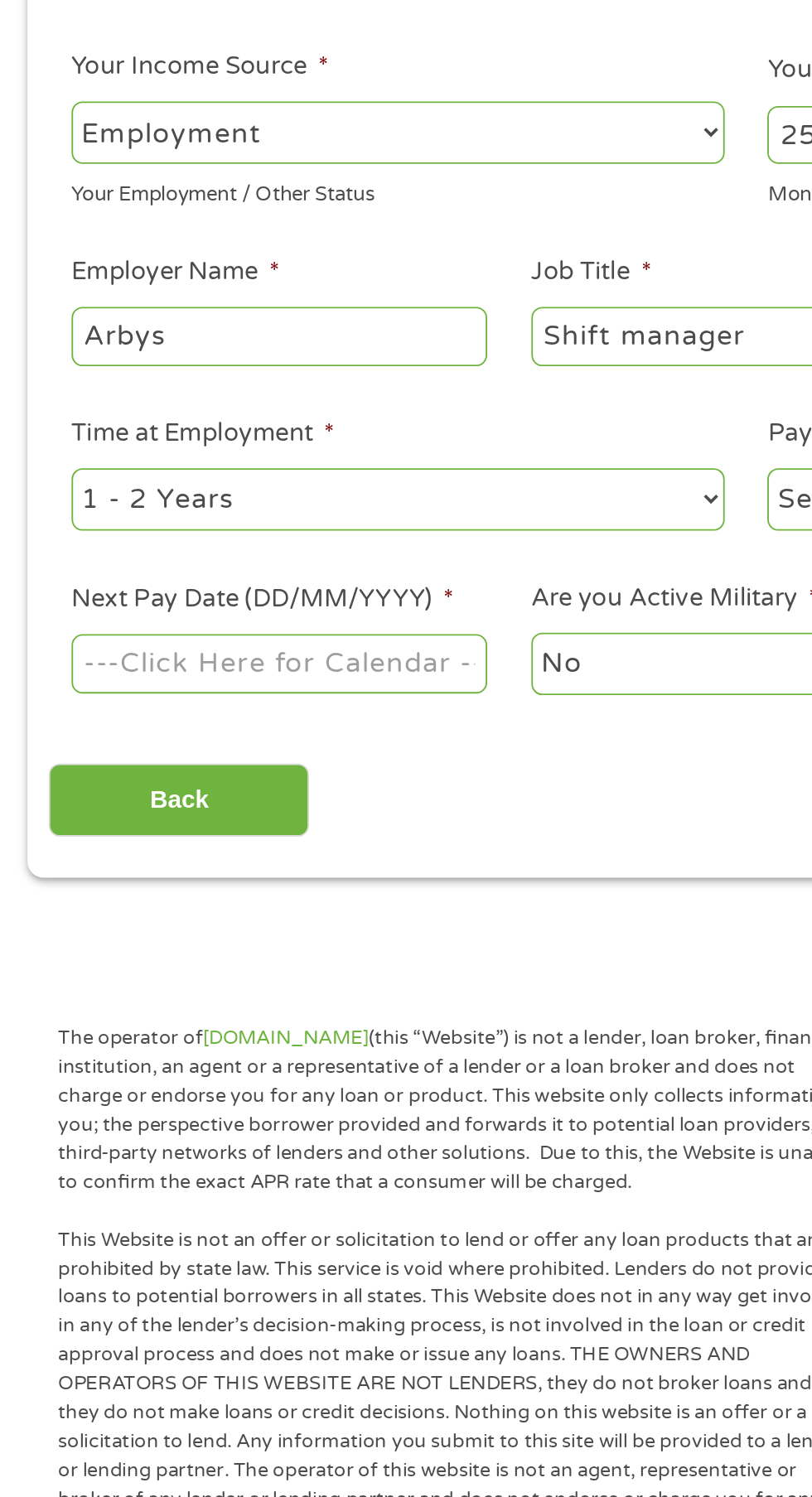
click at [223, 635] on body "Home Get Loan Offer How it works FAQs Blog Cash Loans Quick Loans Online Loans …" at bounding box center [406, 1255] width 812 height 2525
click at [222, 642] on input "Next Pay Date (DD/MM/YYYY) *" at bounding box center [153, 638] width 227 height 31
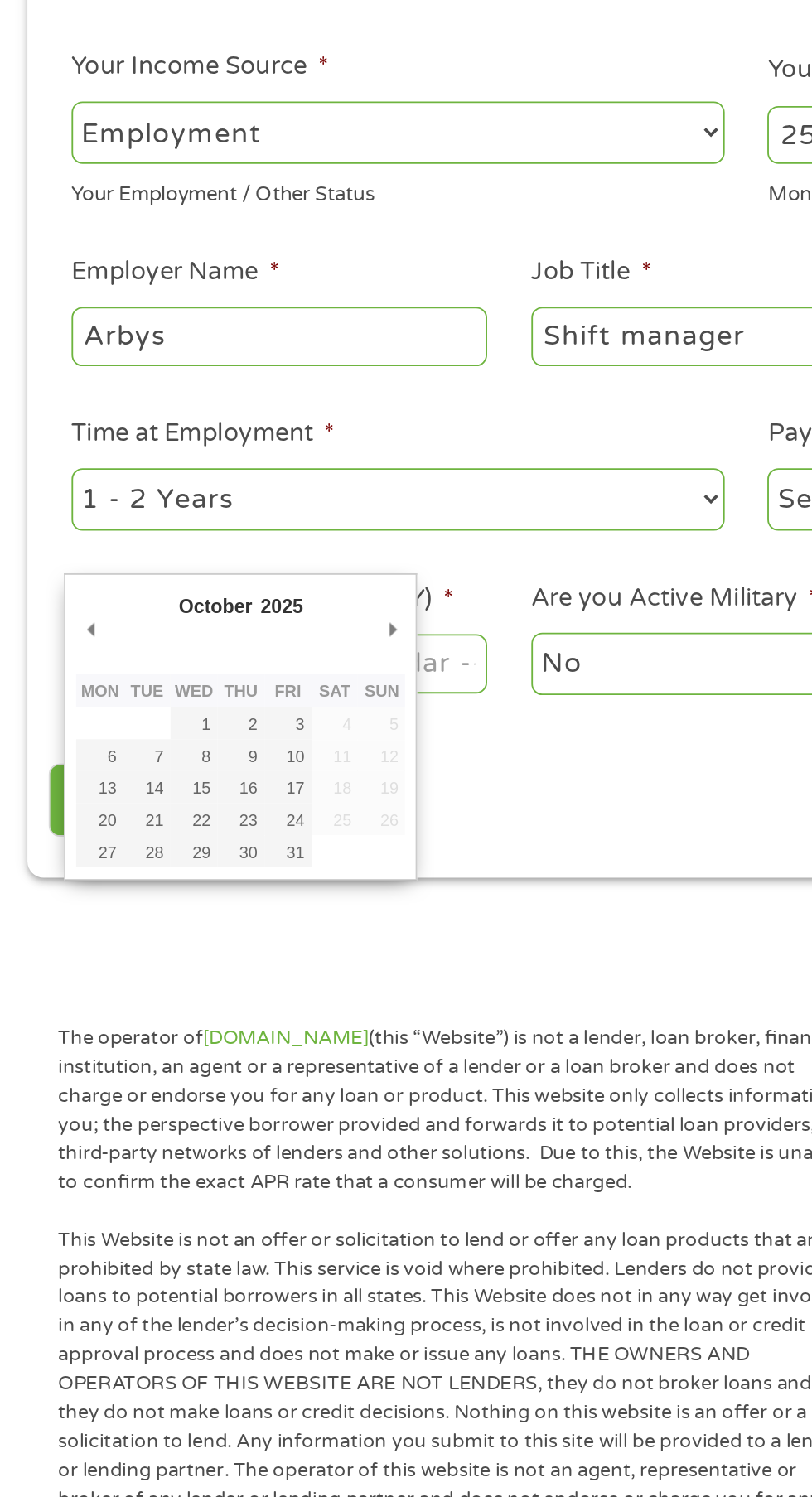
type input "[DATE]"
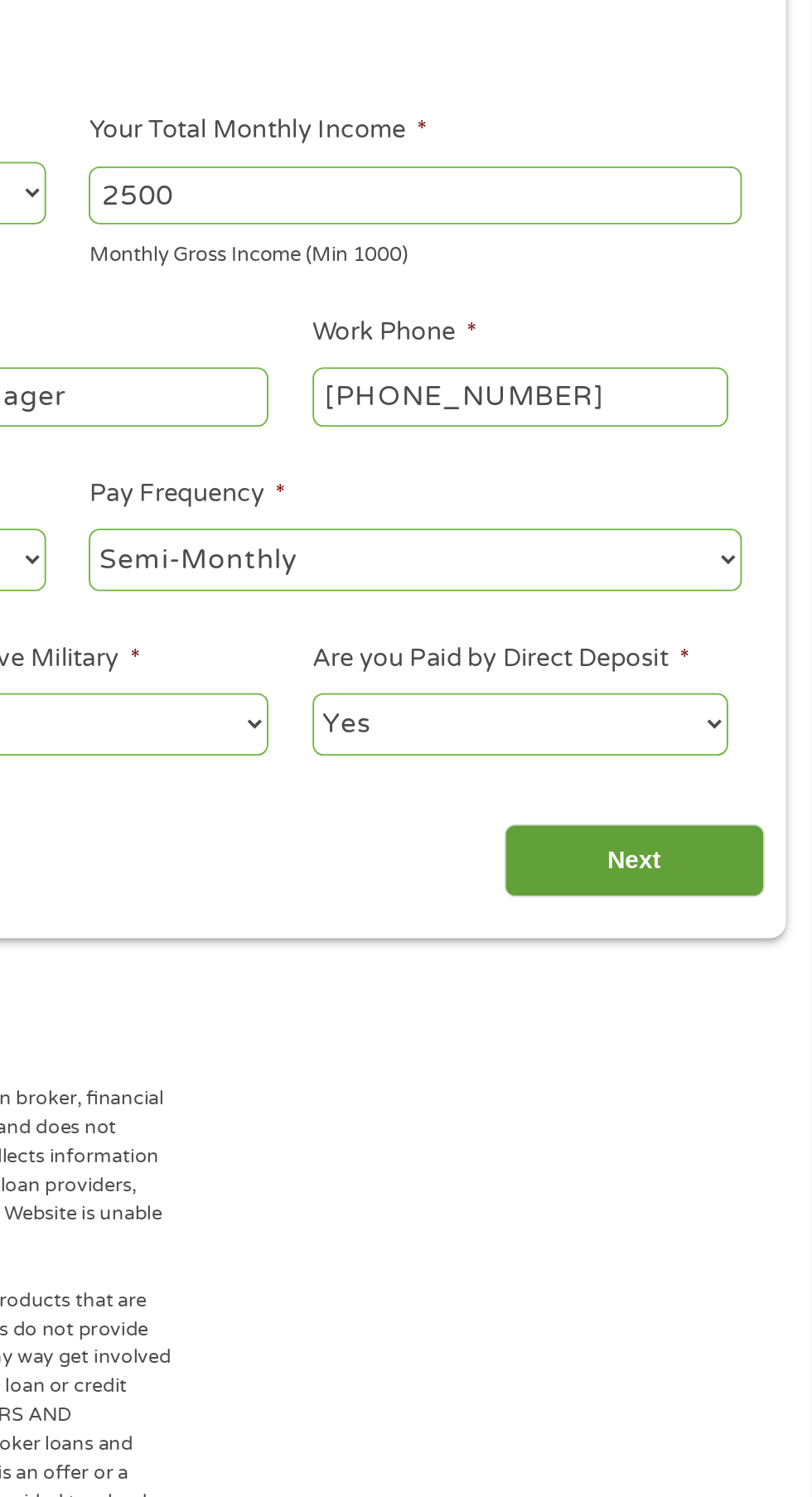
click at [705, 713] on input "Next" at bounding box center [714, 712] width 142 height 40
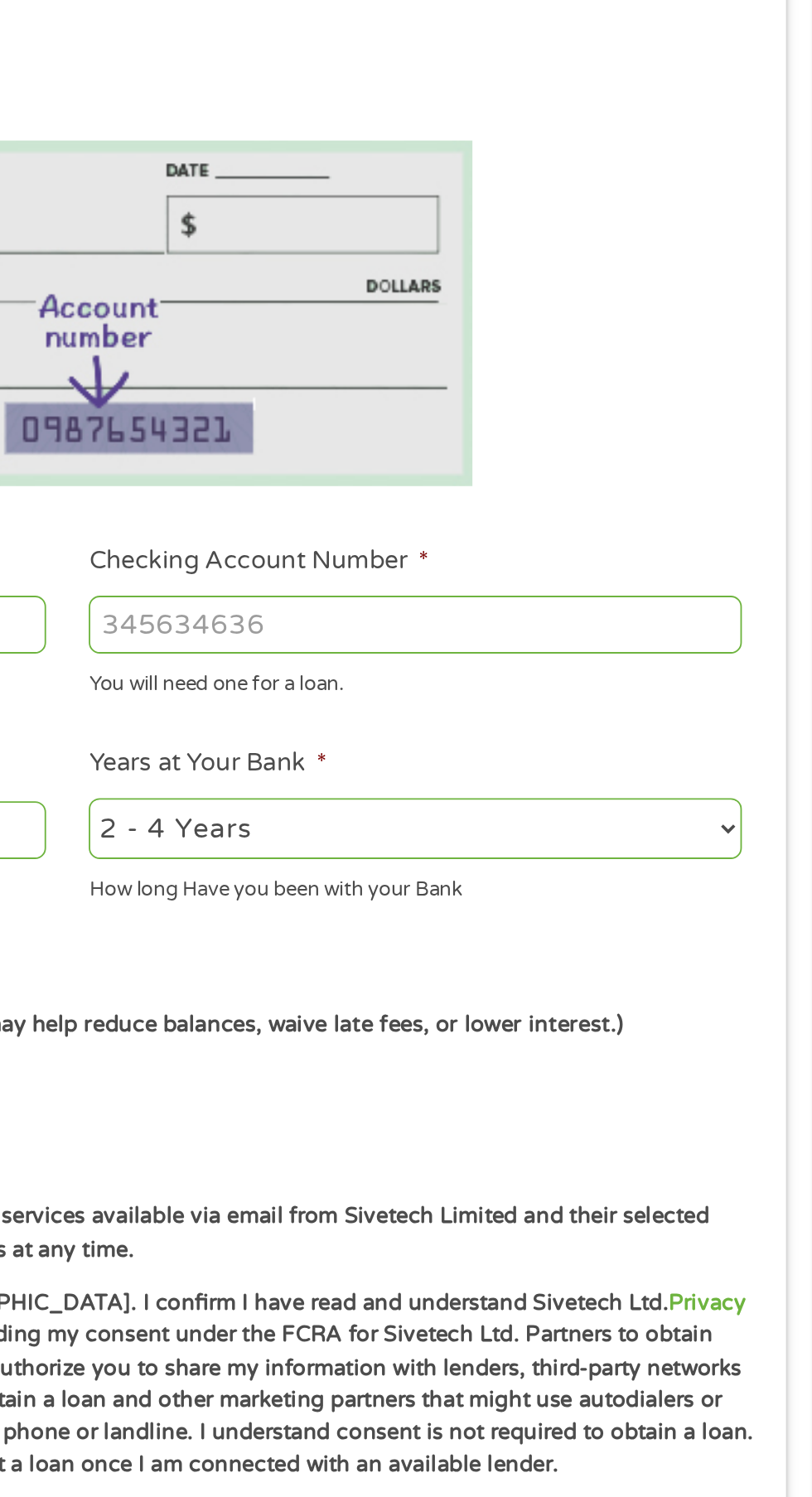
scroll to position [0, 0]
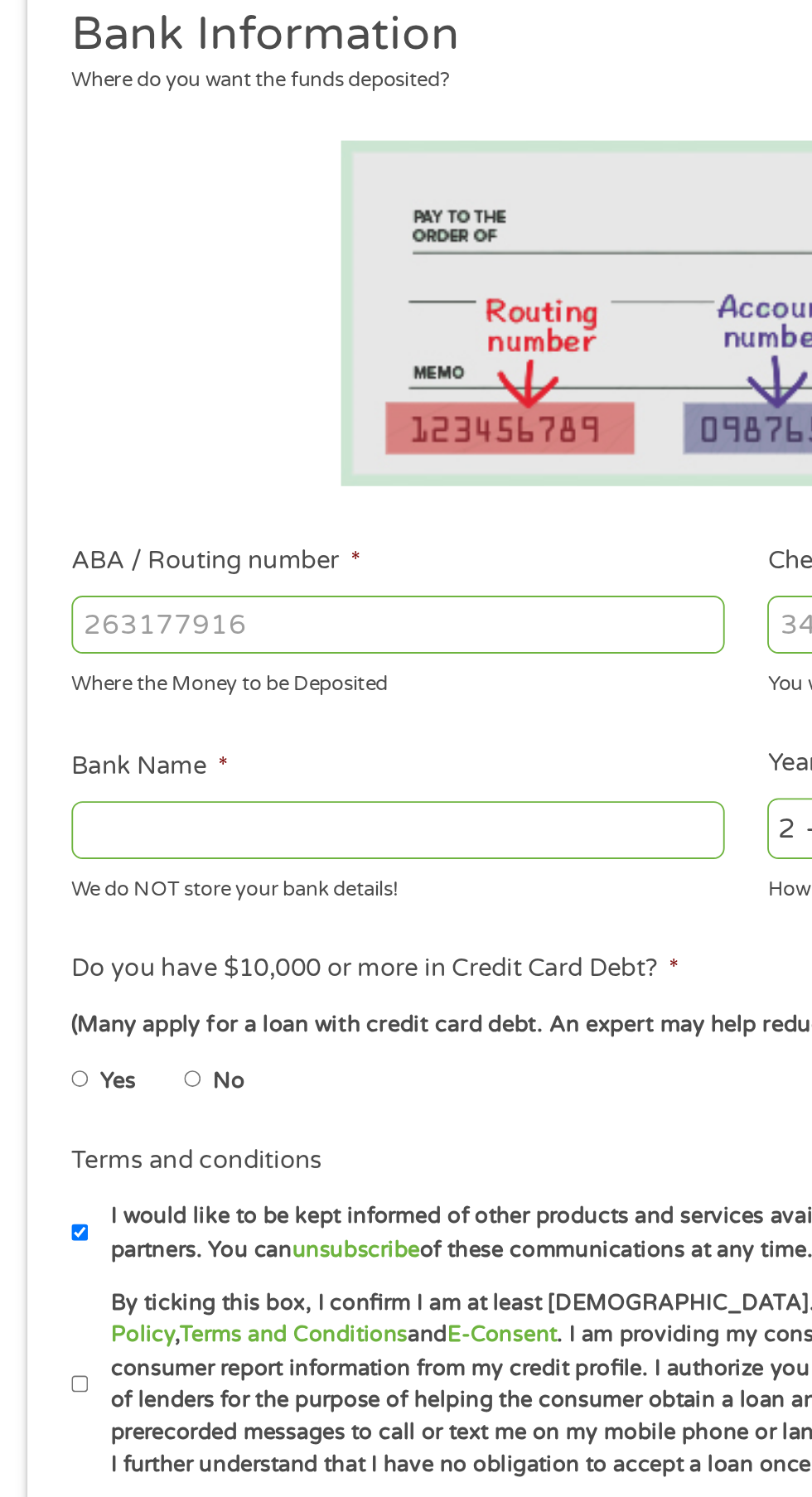
click at [261, 580] on input "ABA / Routing number *" at bounding box center [216, 584] width 355 height 31
type input "273975674"
type input "ADVANTAGE CREDIT UNION"
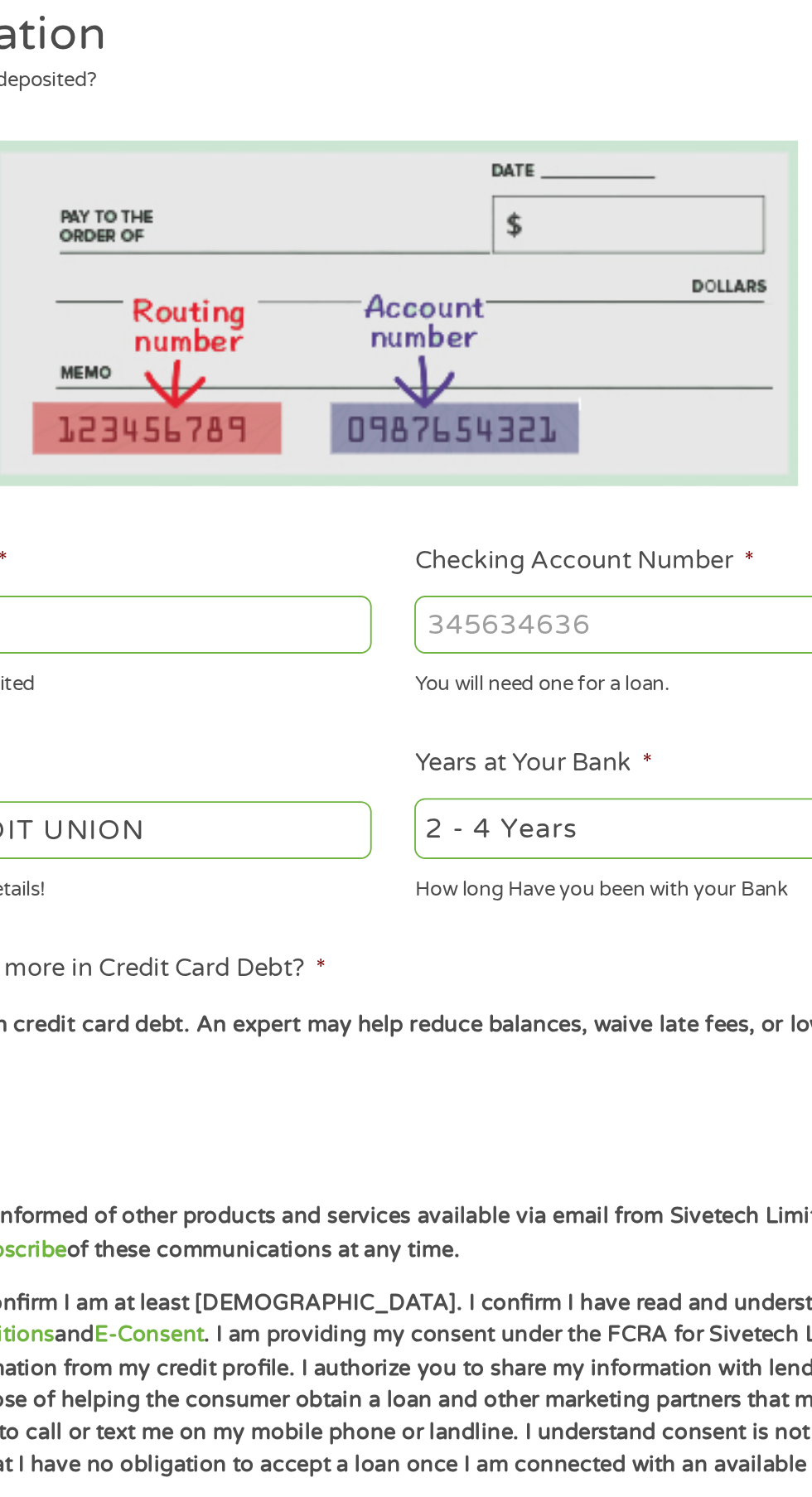
type input "273975674"
click at [543, 579] on input "Checking Account Number *" at bounding box center [595, 584] width 355 height 31
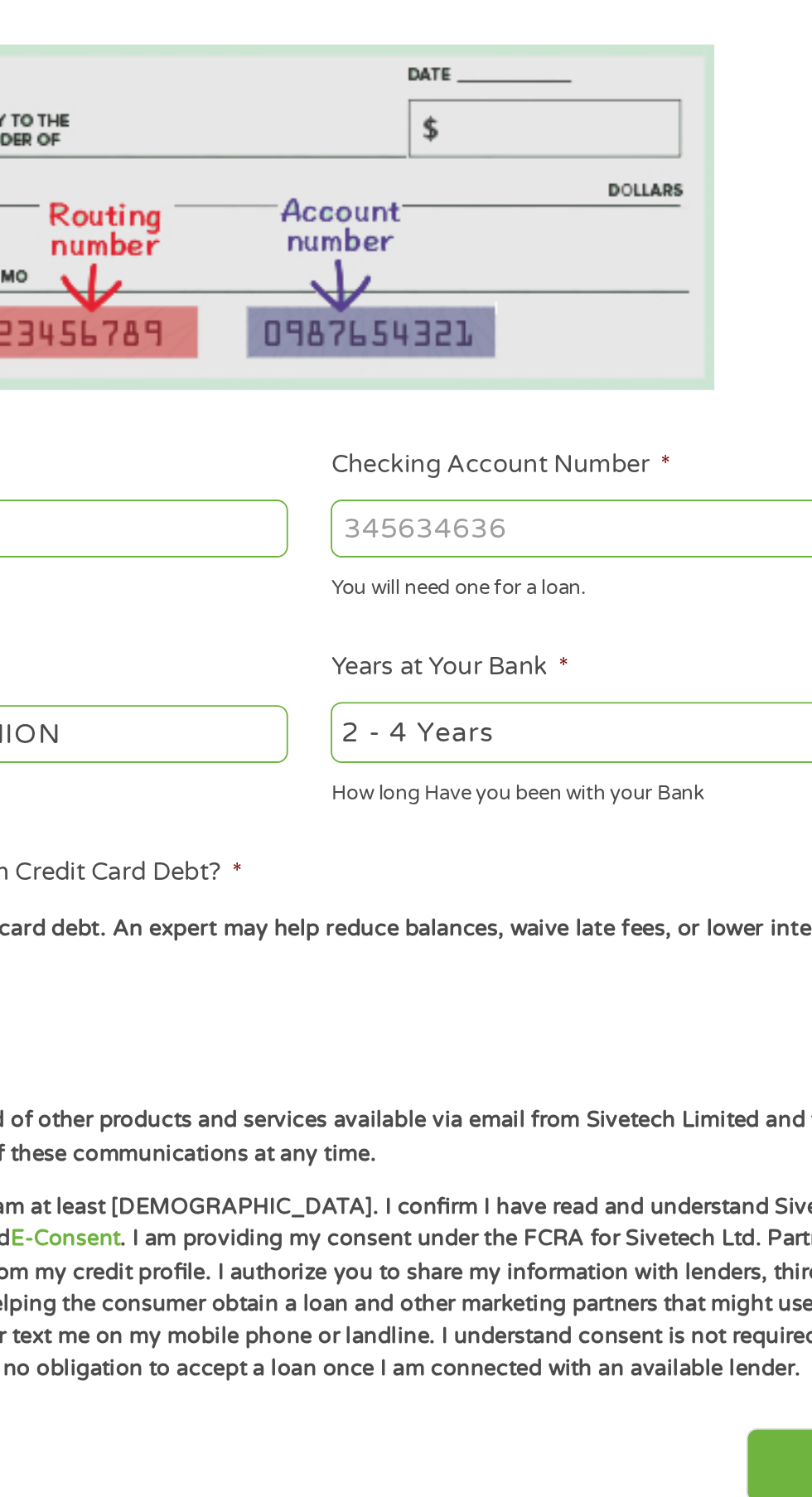
scroll to position [7, 0]
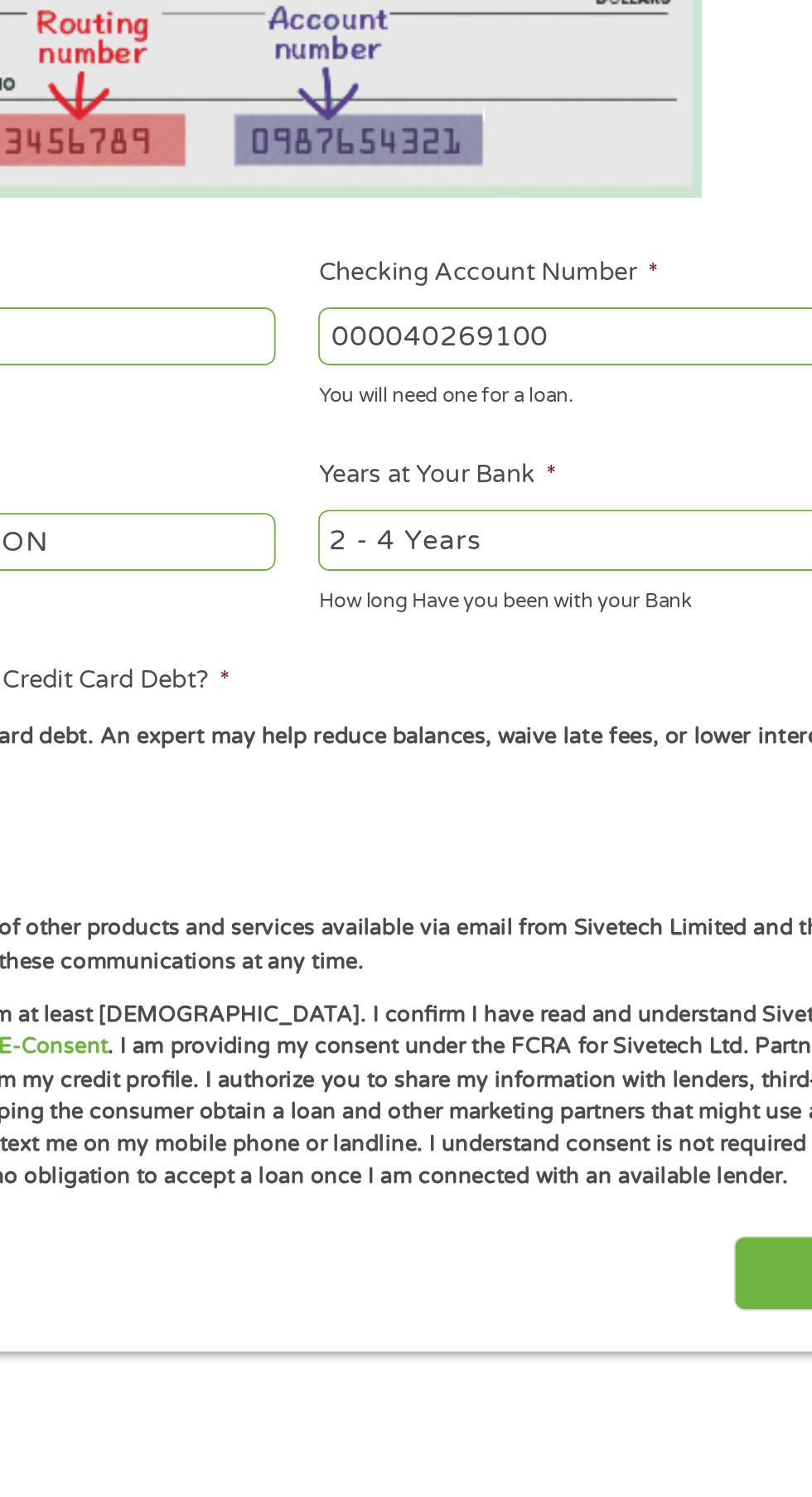
type input "000040269100"
click at [584, 702] on select "2 - 4 Years 6 - 12 Months 1 - 2 Years Over 4 Years" at bounding box center [595, 695] width 355 height 34
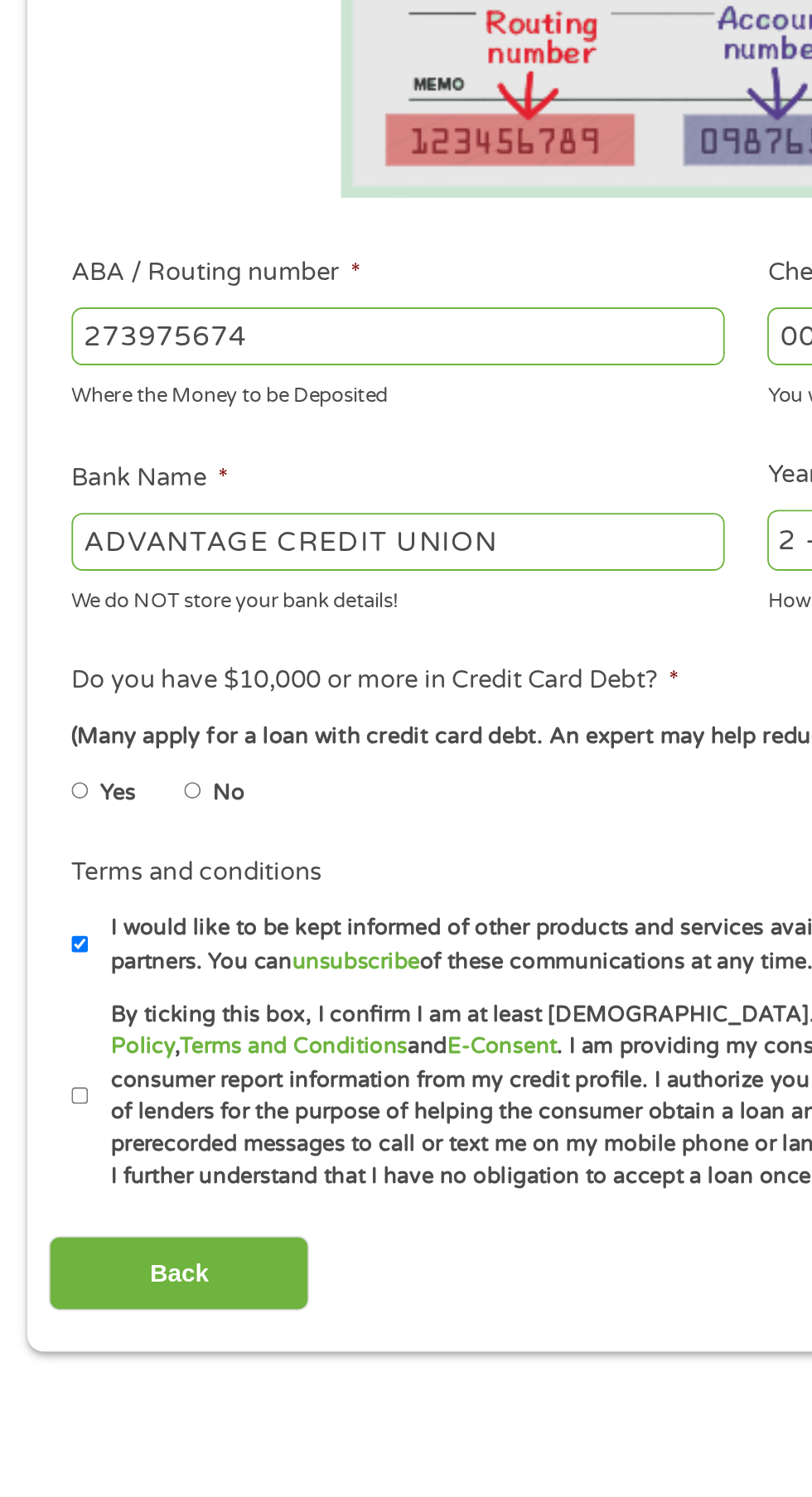
click at [107, 832] on input "No" at bounding box center [105, 831] width 10 height 26
radio input "true"
click at [40, 1010] on input "By ticking this box, I confirm I am at least [DEMOGRAPHIC_DATA]. I confirm I ha…" at bounding box center [44, 996] width 10 height 26
checkbox input "true"
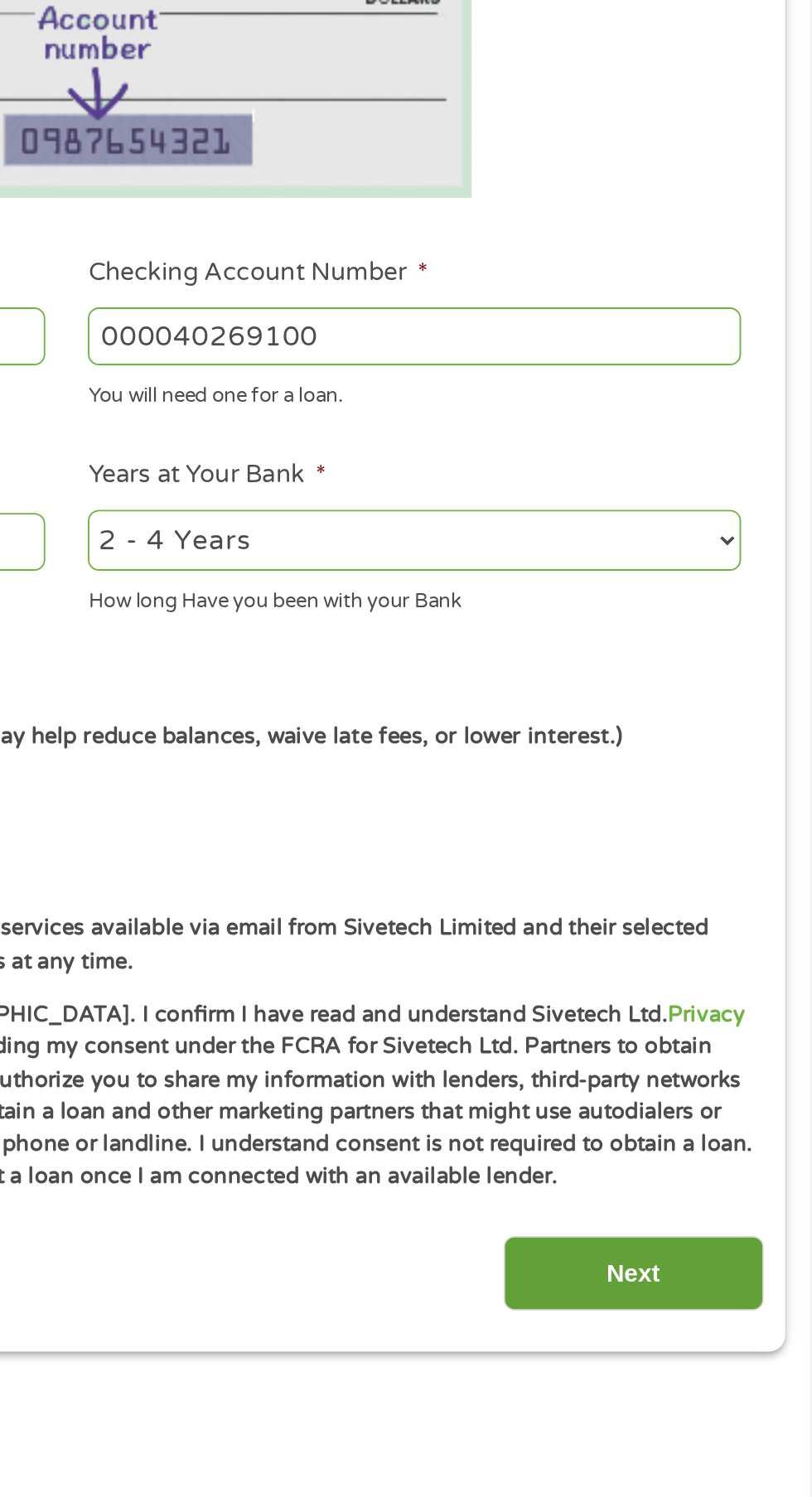
click at [723, 1096] on input "Next" at bounding box center [714, 1093] width 142 height 40
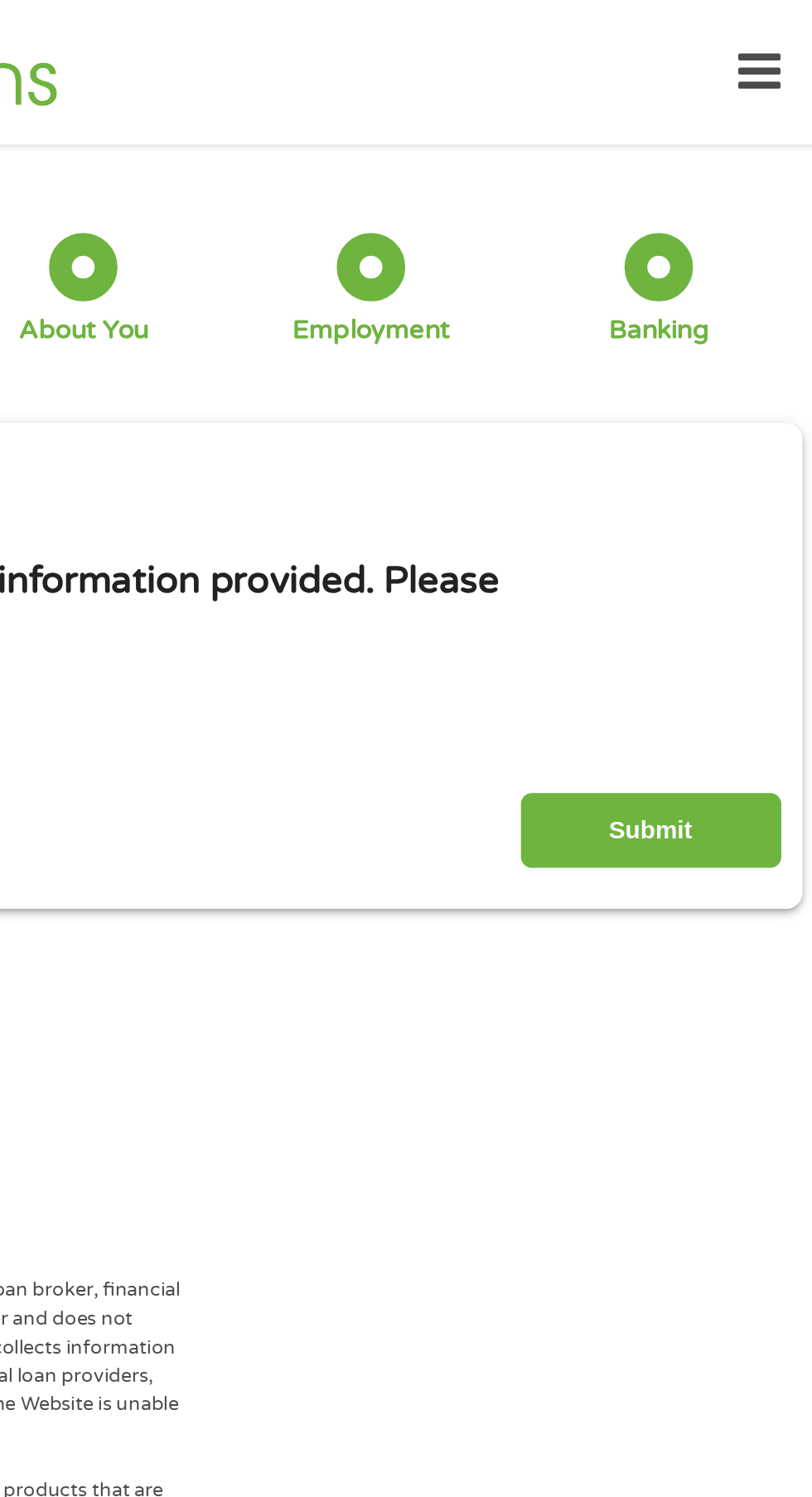
scroll to position [0, 0]
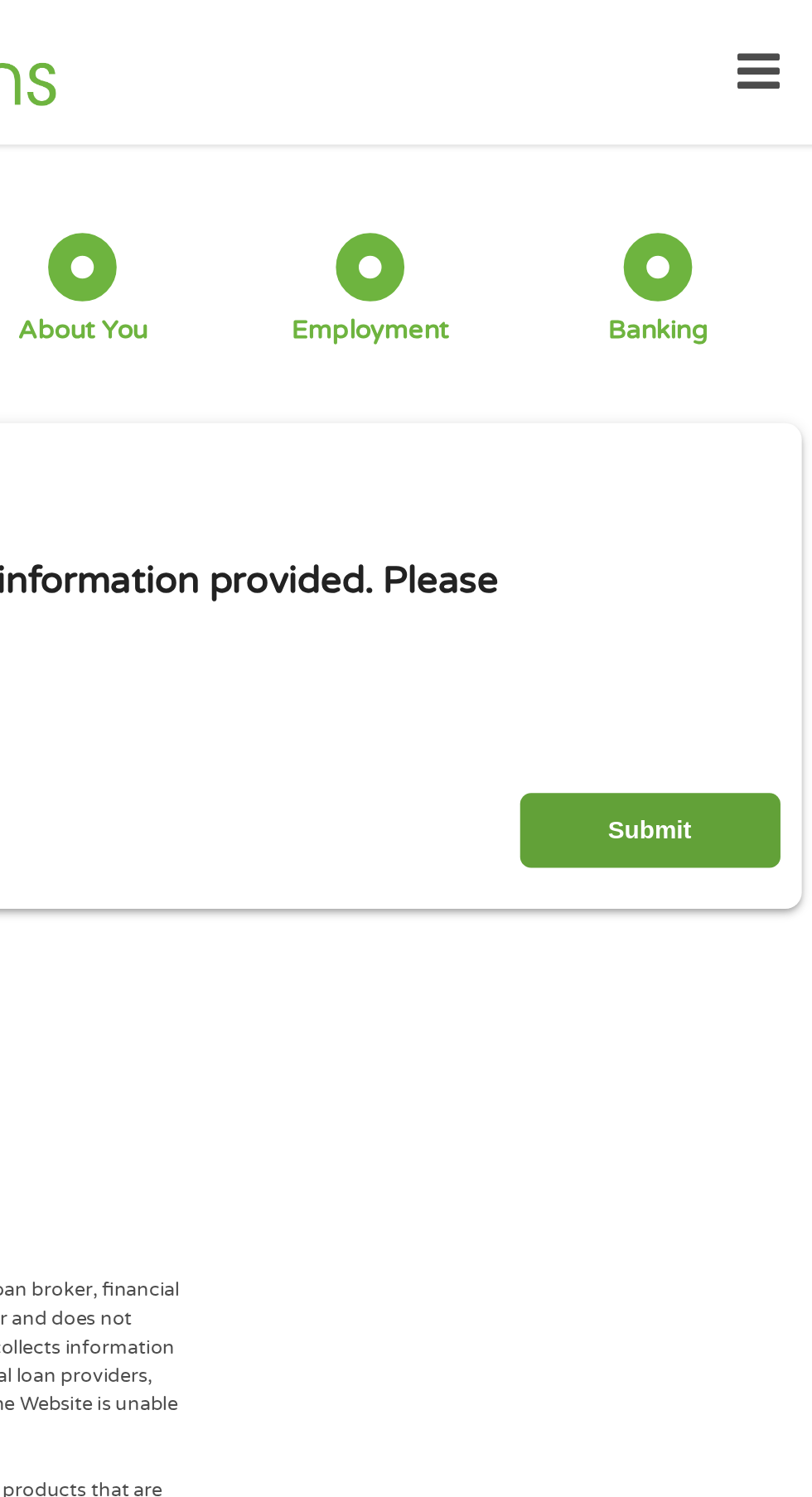
click at [716, 452] on input "Submit" at bounding box center [714, 452] width 142 height 40
